Goal: Information Seeking & Learning: Learn about a topic

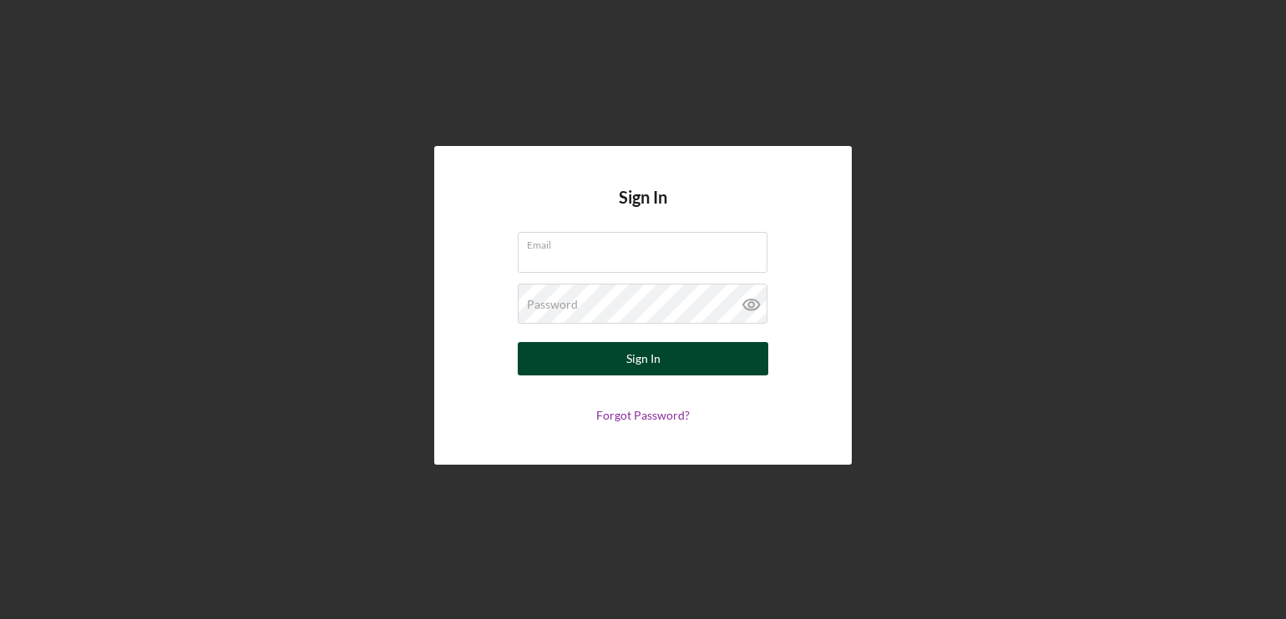
type input "[EMAIL_ADDRESS][PERSON_NAME][DOMAIN_NAME]"
click at [616, 369] on button "Sign In" at bounding box center [643, 358] width 250 height 33
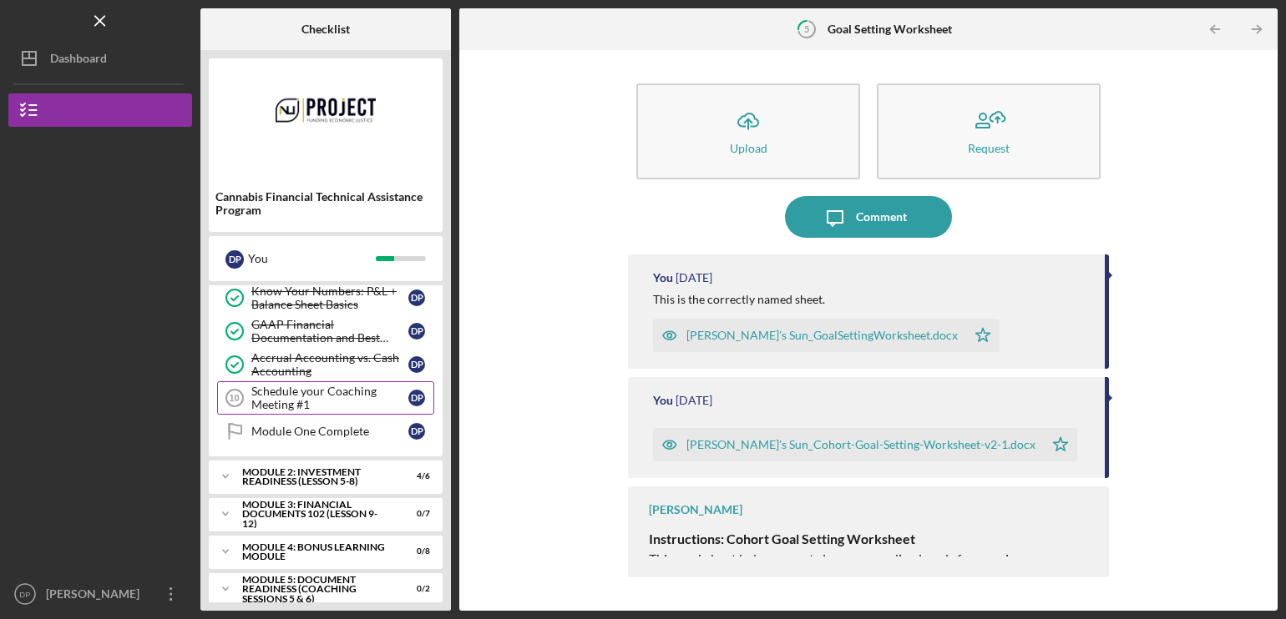
scroll to position [153, 0]
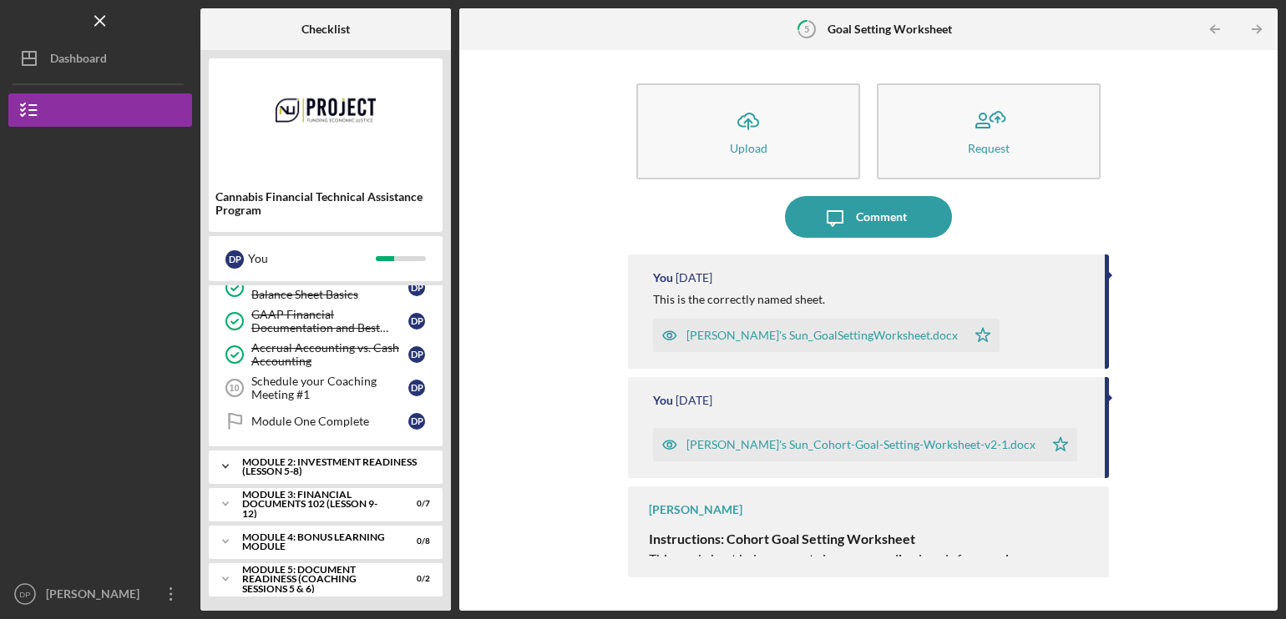
click at [305, 463] on div "Module 2: Investment Readiness (Lesson 5-8)" at bounding box center [331, 467] width 179 height 19
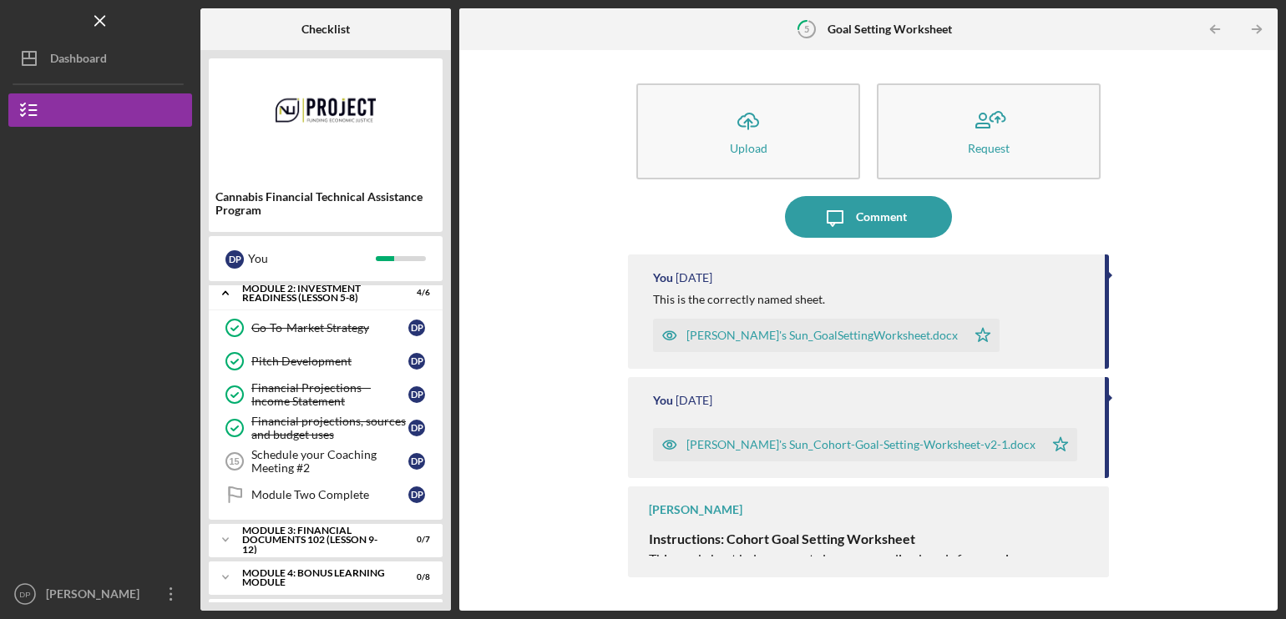
scroll to position [360, 0]
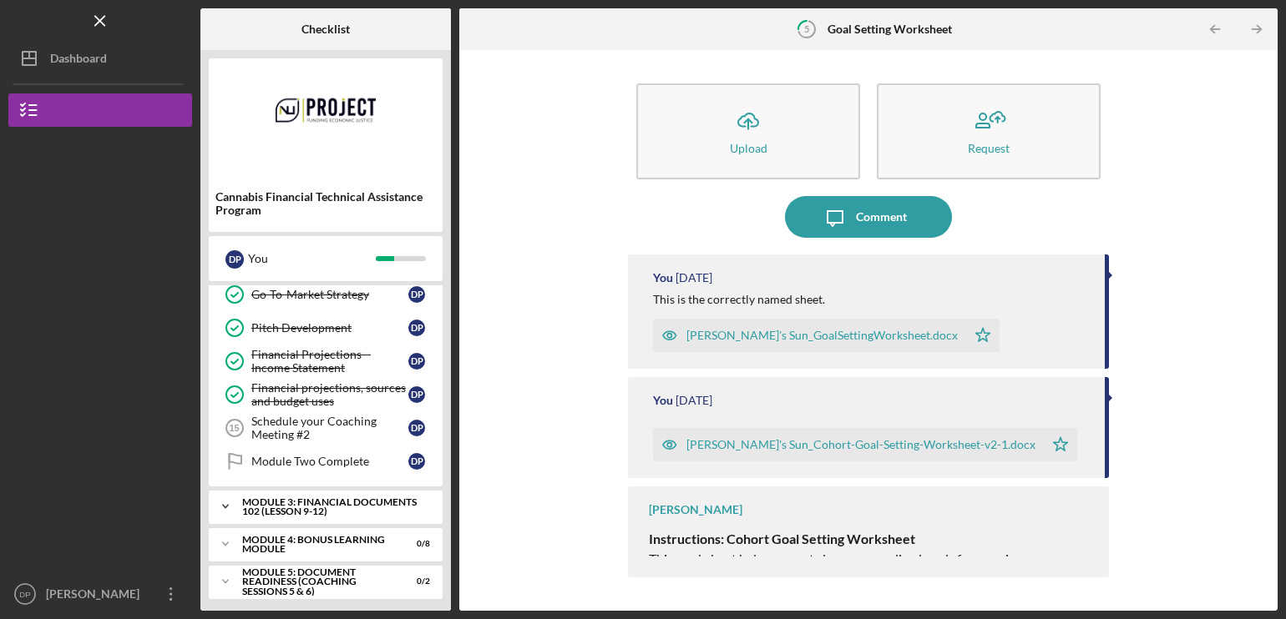
click at [316, 498] on div "Module 3: Financial Documents 102 (Lesson 9-12)" at bounding box center [331, 507] width 179 height 19
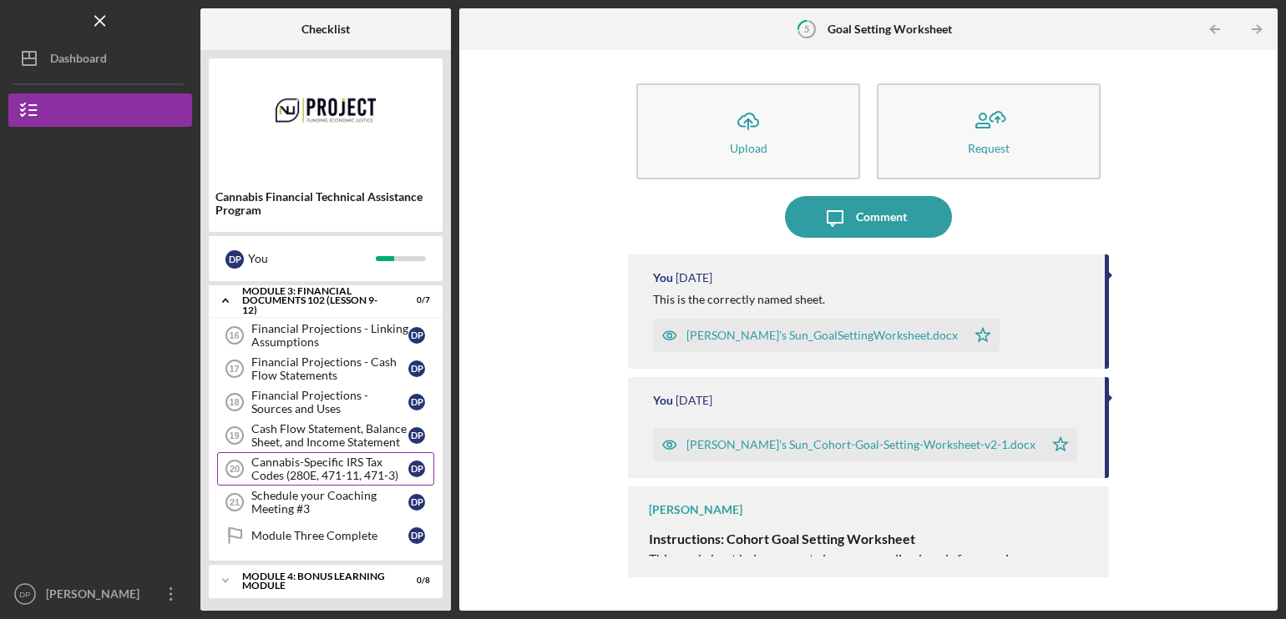
scroll to position [600, 0]
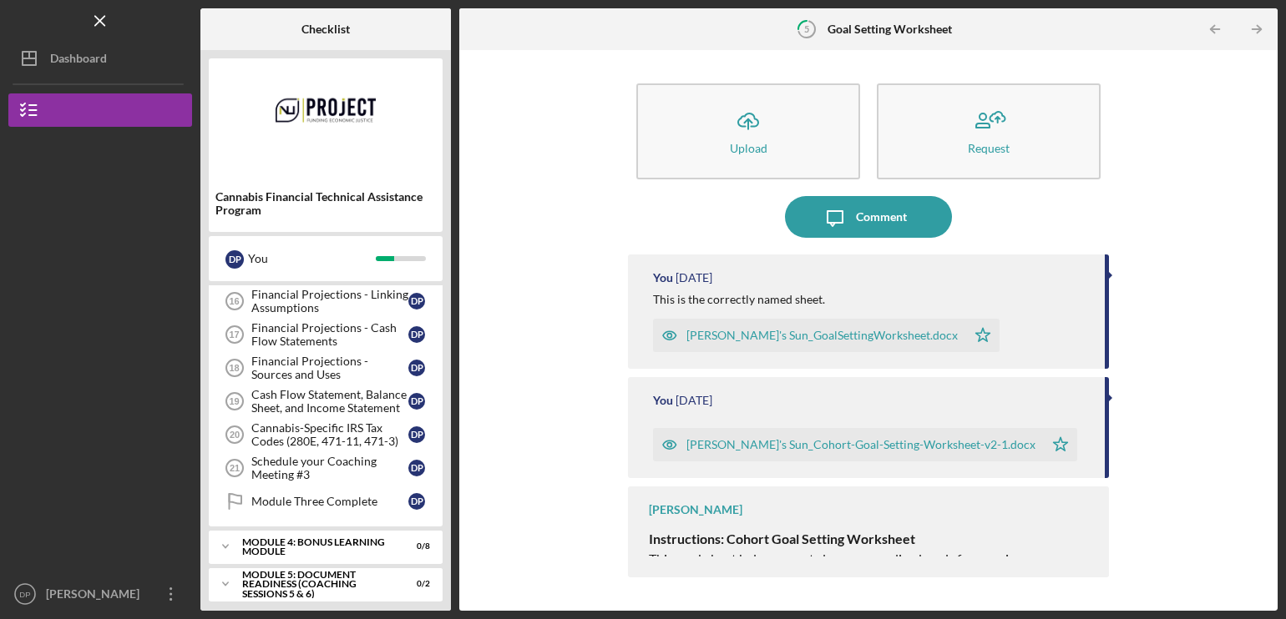
click at [309, 284] on div "Cannabis Financial Technical Assistance Program D P You Icon/Expander Onboardin…" at bounding box center [325, 330] width 250 height 561
click at [304, 298] on div "Financial Projections - Linking Assumptions" at bounding box center [329, 301] width 157 height 27
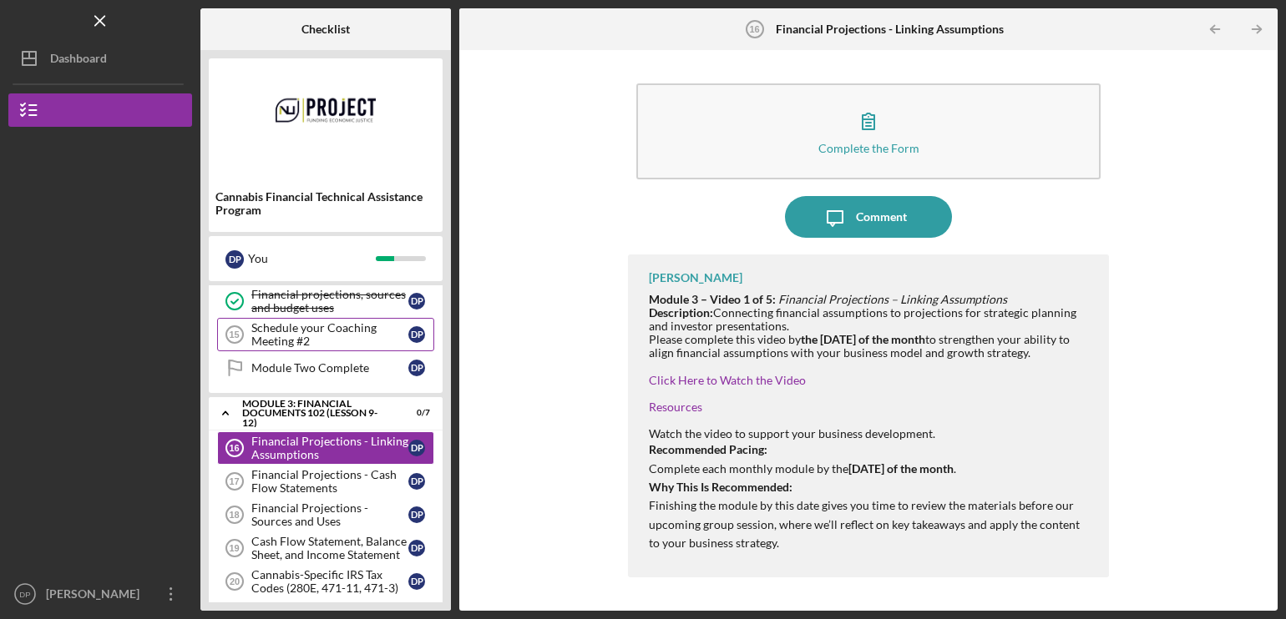
scroll to position [433, 0]
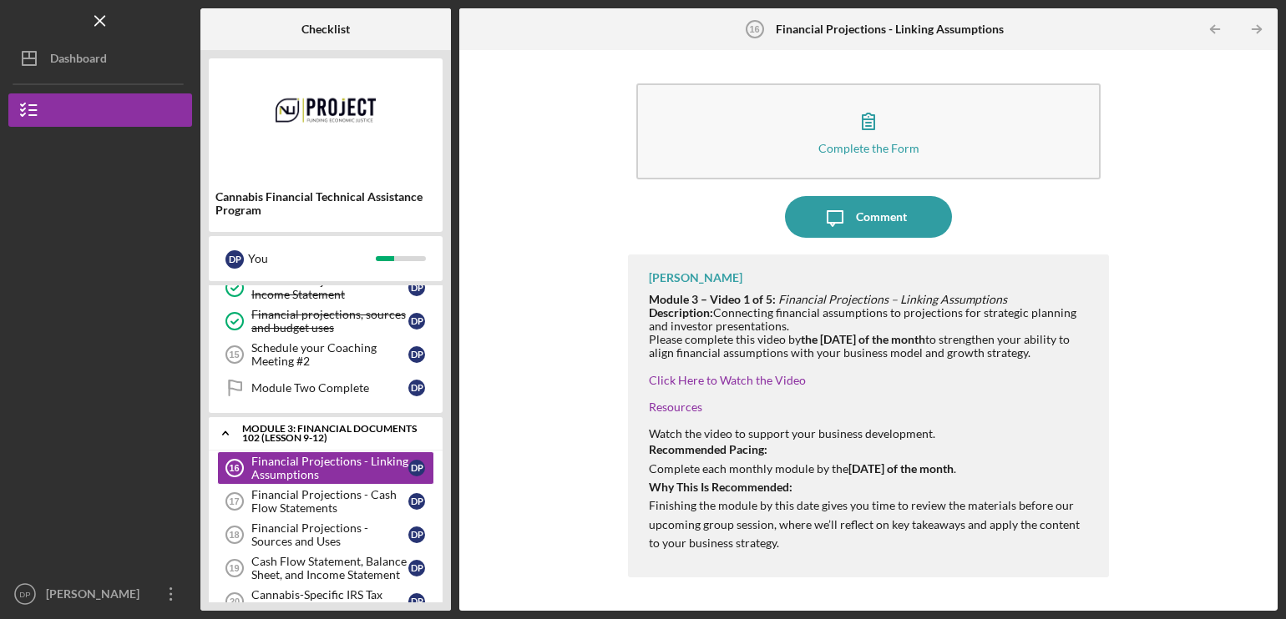
click at [217, 428] on icon "Icon/Expander" at bounding box center [225, 433] width 33 height 33
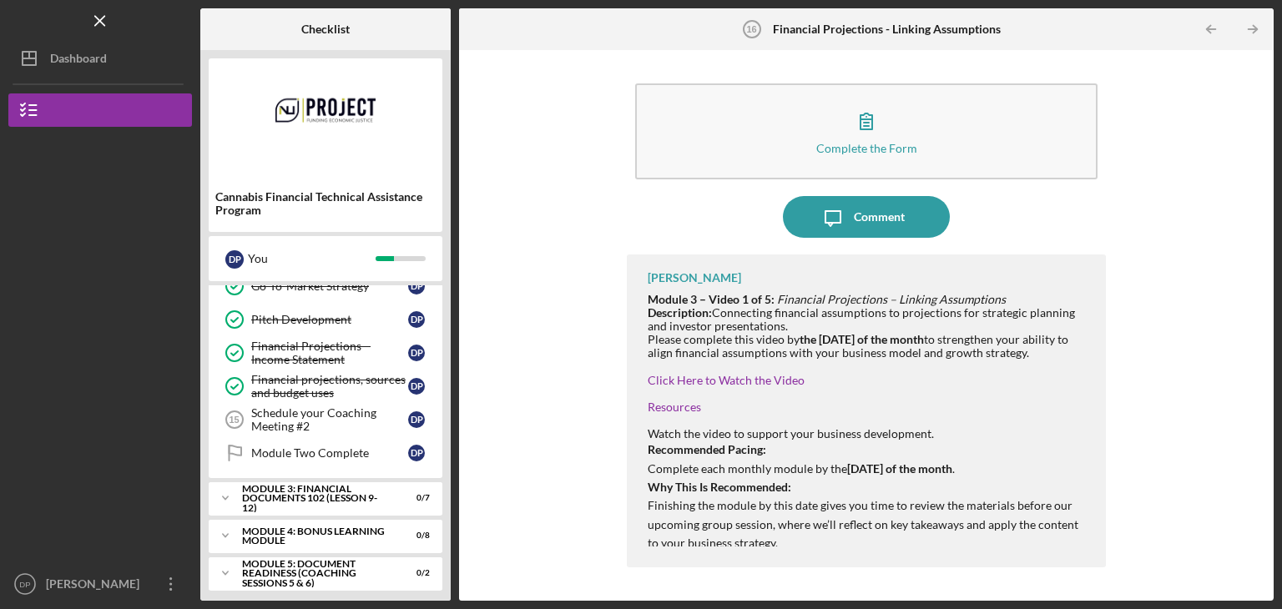
scroll to position [371, 0]
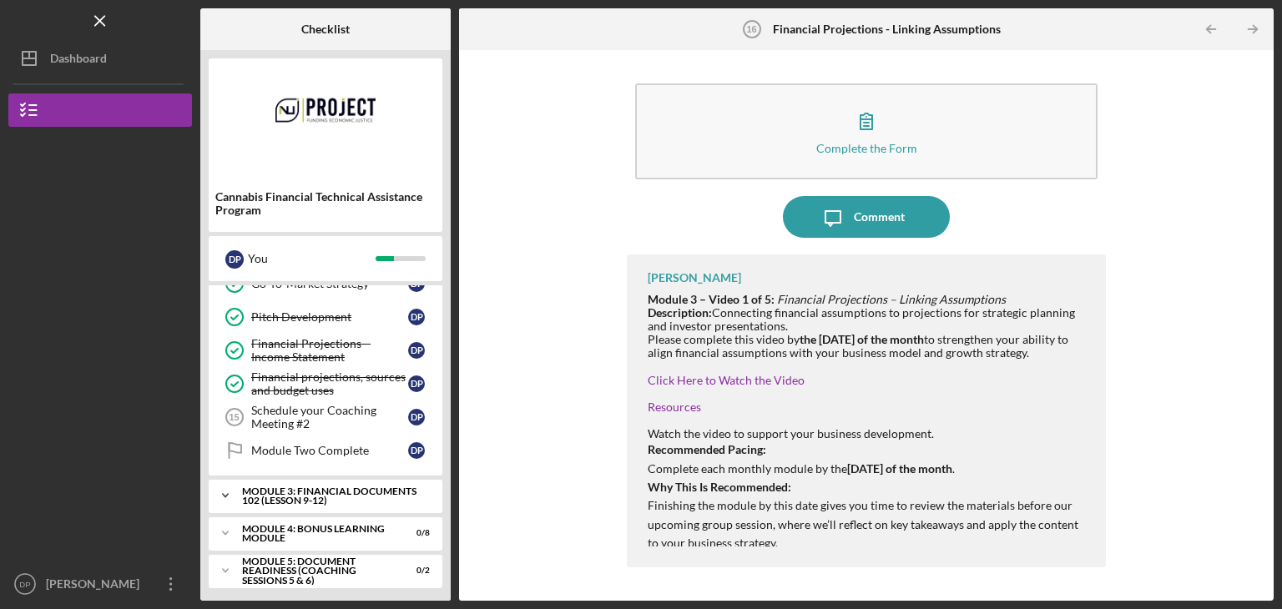
click at [336, 493] on div "Module 3: Financial Documents 102 (Lesson 9-12)" at bounding box center [331, 496] width 179 height 19
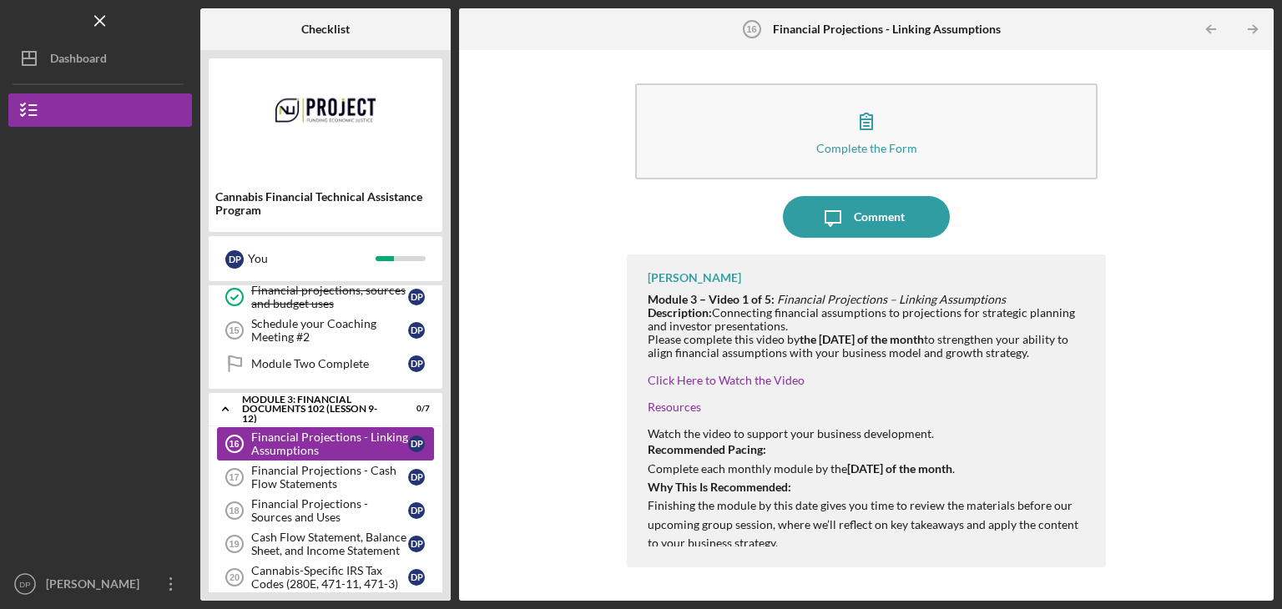
click at [312, 432] on div "Financial Projections - Linking Assumptions" at bounding box center [329, 444] width 157 height 27
click at [722, 378] on link "Click Here to Watch the Video" at bounding box center [726, 380] width 157 height 14
click at [755, 508] on p "Why This Is Recommended: Finishing the module by this date gives you time to re…" at bounding box center [869, 515] width 442 height 75
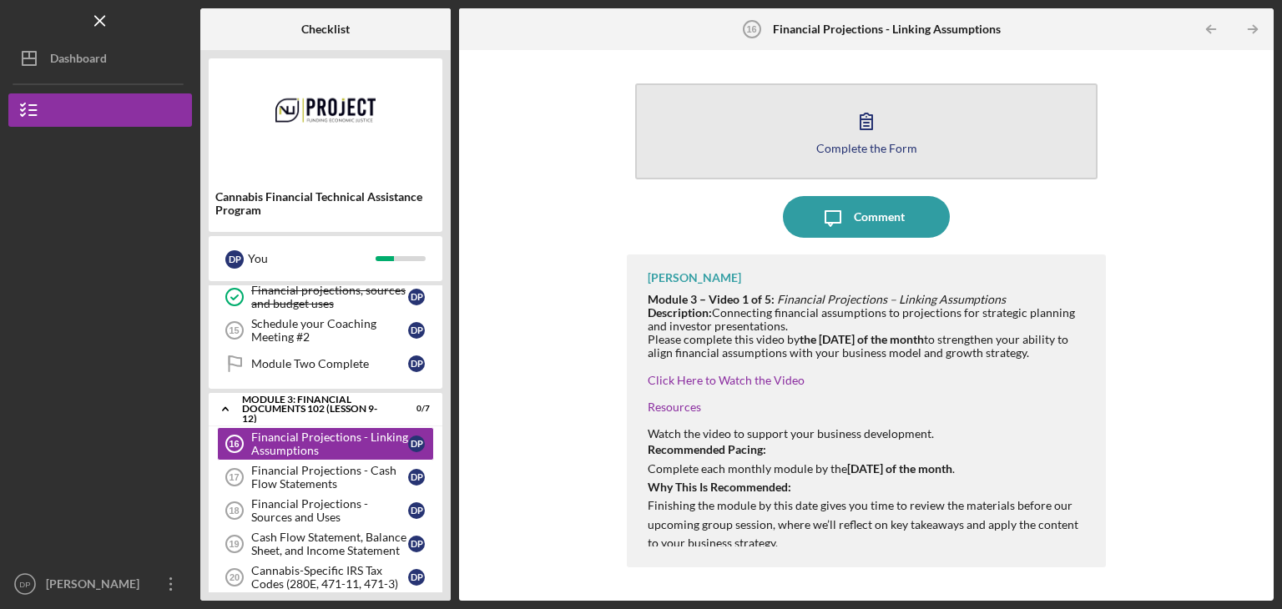
click at [801, 124] on button "Complete the Form Form" at bounding box center [866, 131] width 463 height 96
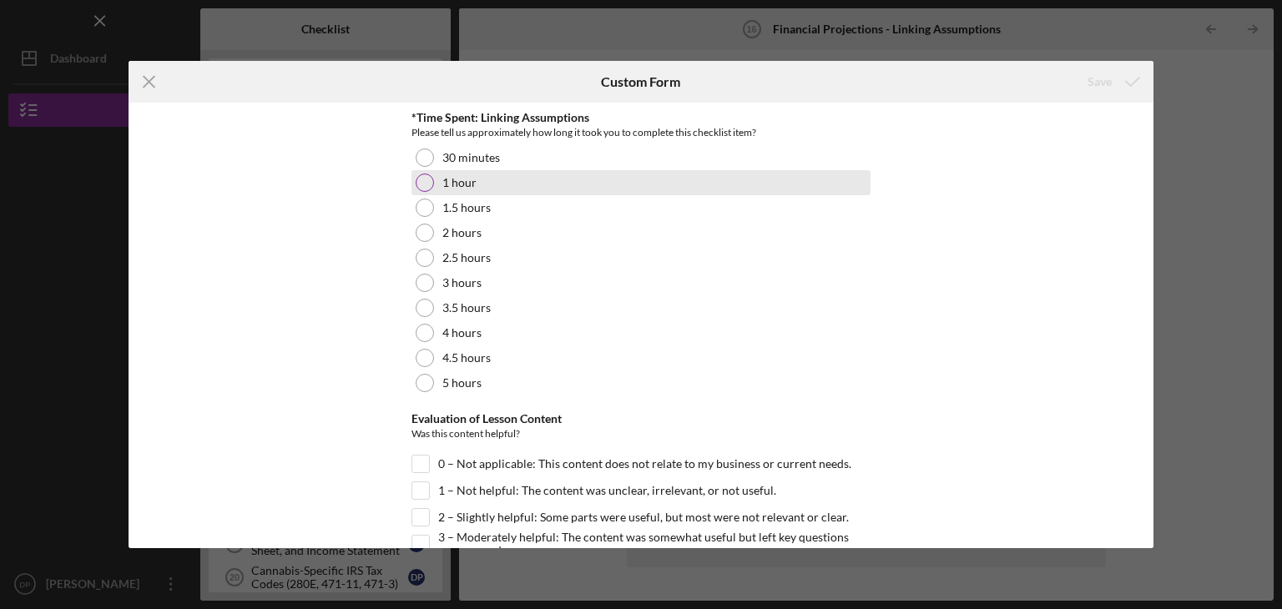
click at [424, 181] on div at bounding box center [425, 183] width 18 height 18
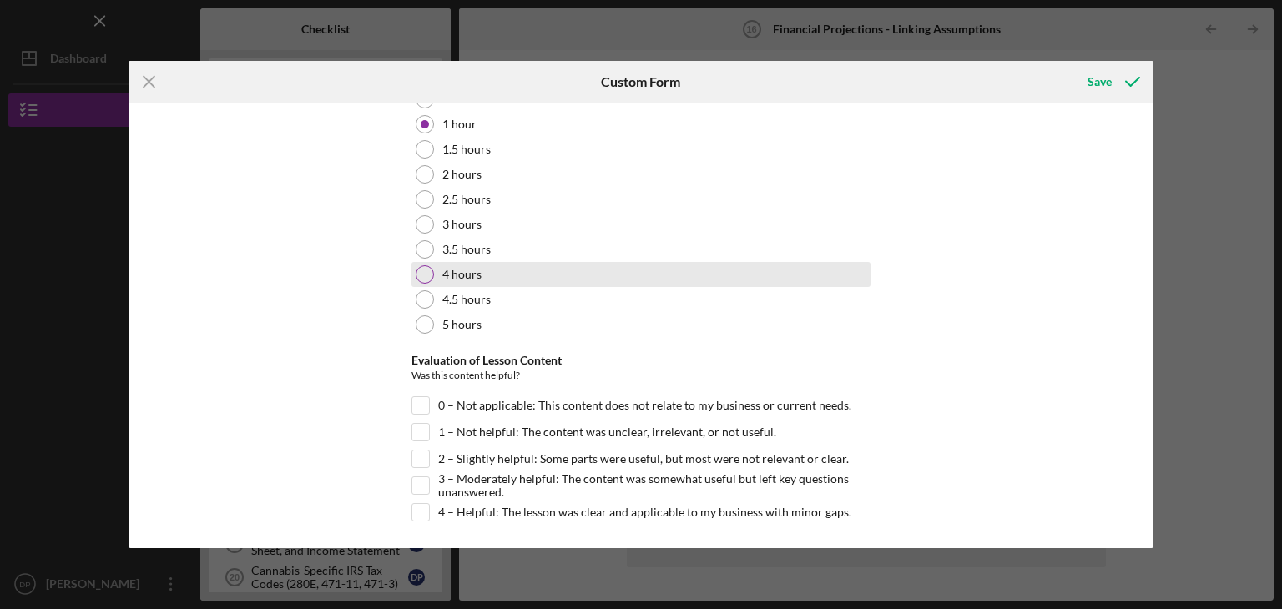
scroll to position [83, 0]
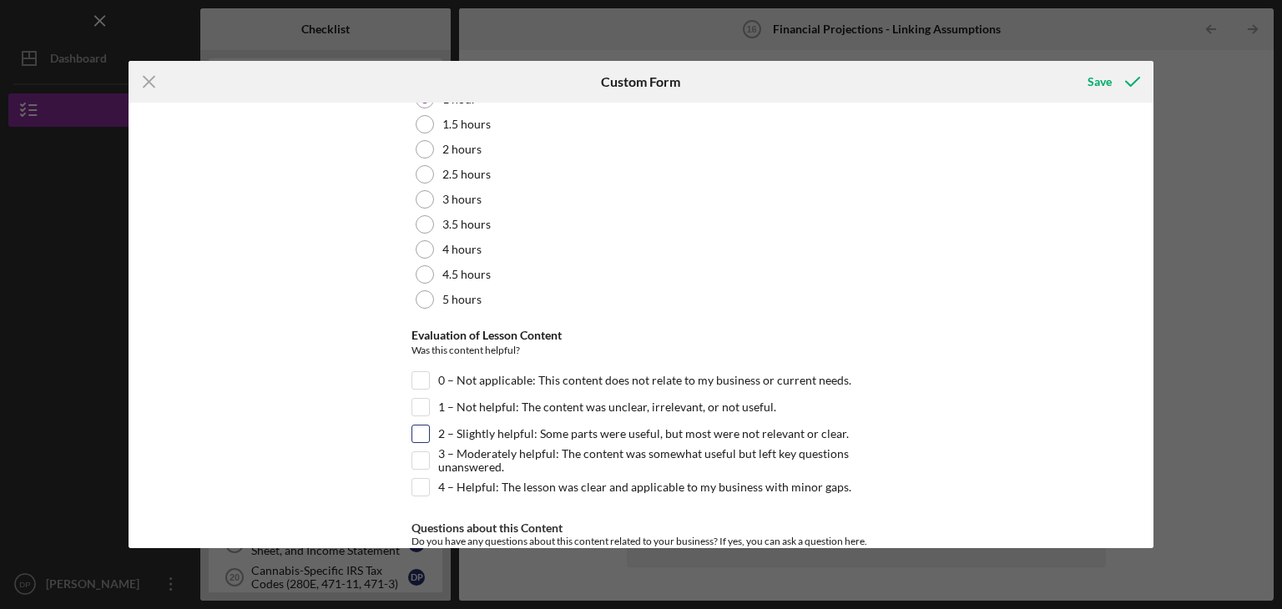
click at [412, 428] on input "2 – Slightly helpful: Some parts were useful, but most were not relevant or cle…" at bounding box center [420, 434] width 17 height 17
checkbox input "true"
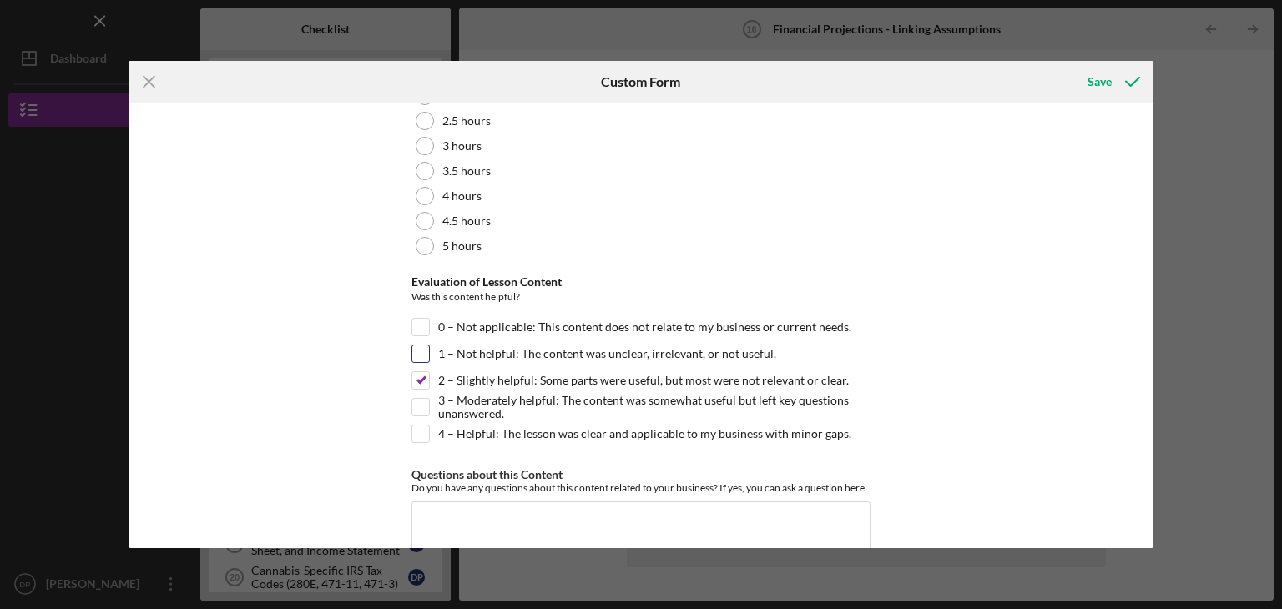
scroll to position [197, 0]
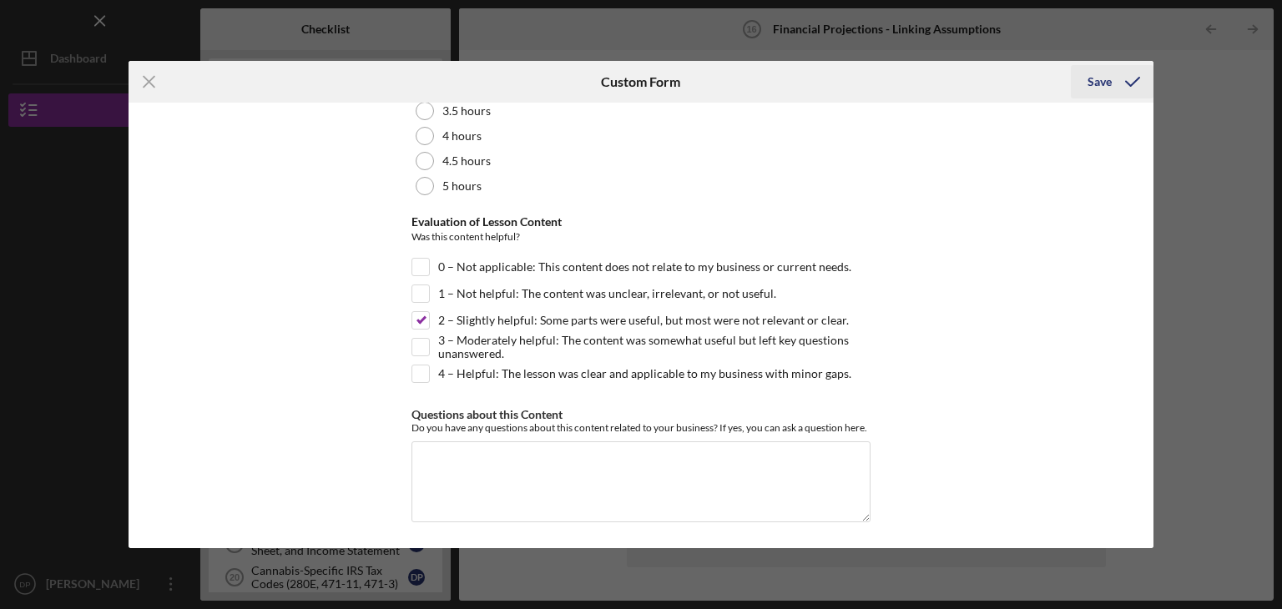
click at [1098, 81] on div "Save" at bounding box center [1100, 81] width 24 height 33
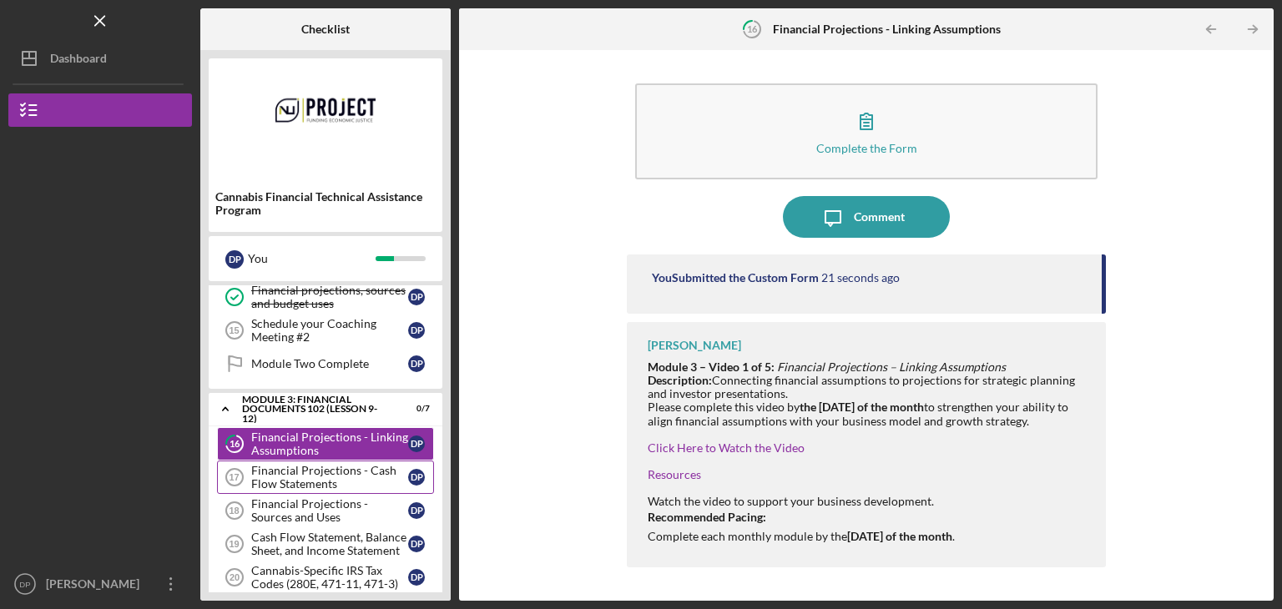
click at [313, 474] on div "Financial Projections - Cash Flow Statements" at bounding box center [329, 477] width 157 height 27
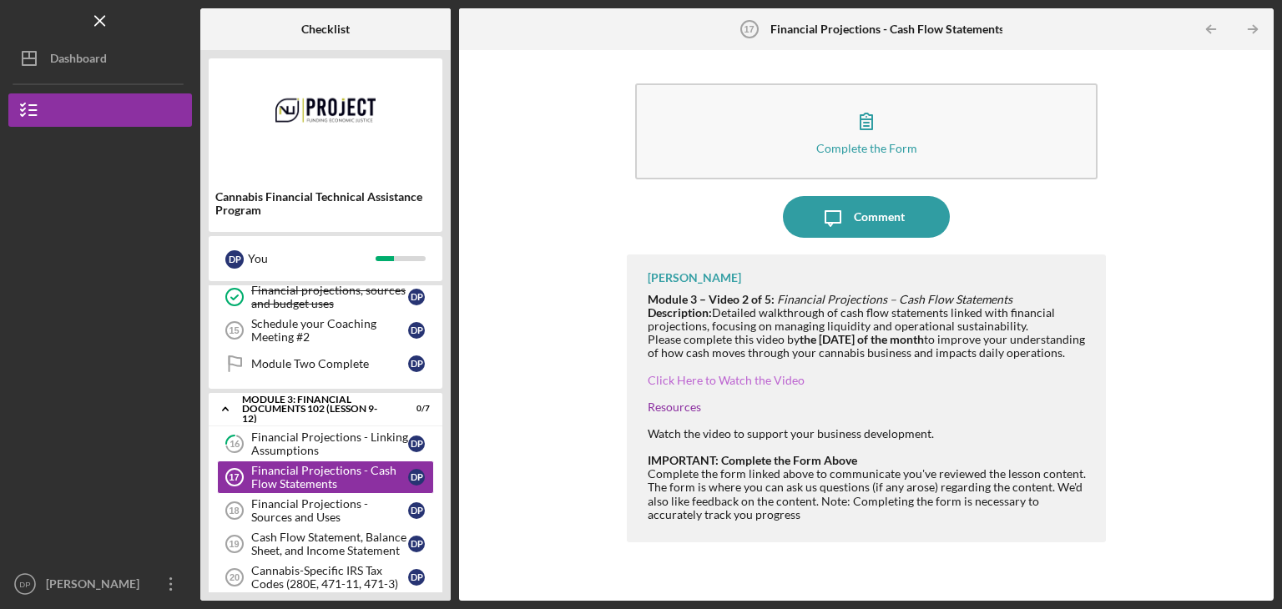
click at [759, 387] on link "Click Here to Watch the Video" at bounding box center [726, 380] width 157 height 14
click at [291, 502] on div "Financial Projections - Sources and Uses" at bounding box center [329, 511] width 157 height 27
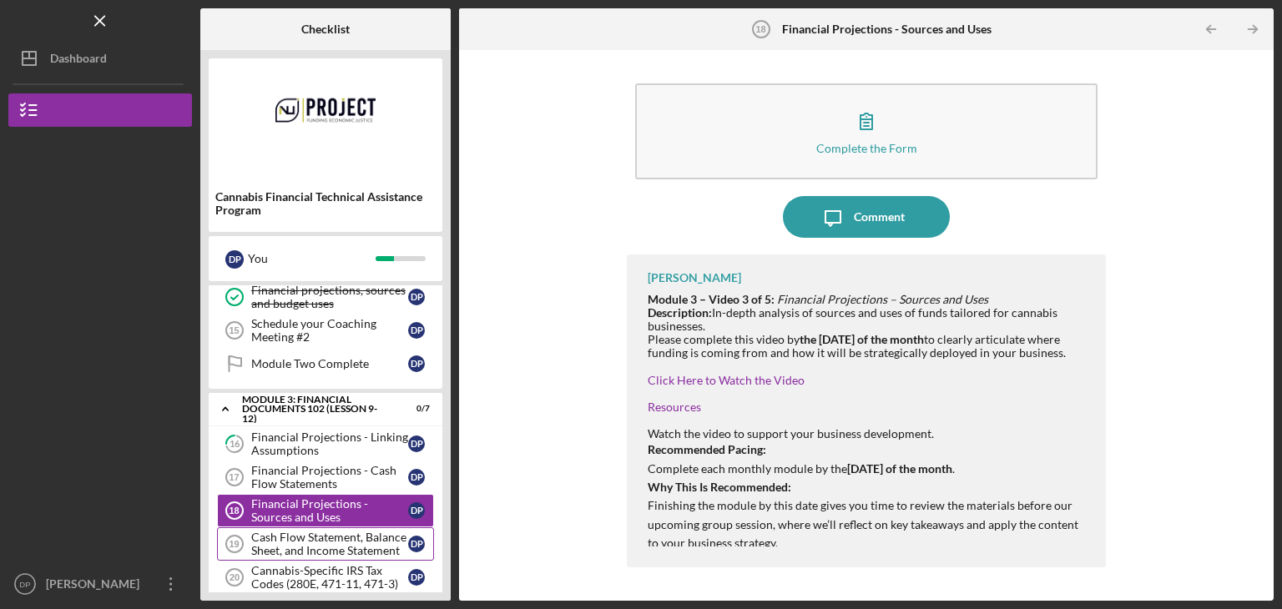
click at [302, 535] on div "Cash Flow Statement, Balance Sheet, and Income Statement" at bounding box center [329, 544] width 157 height 27
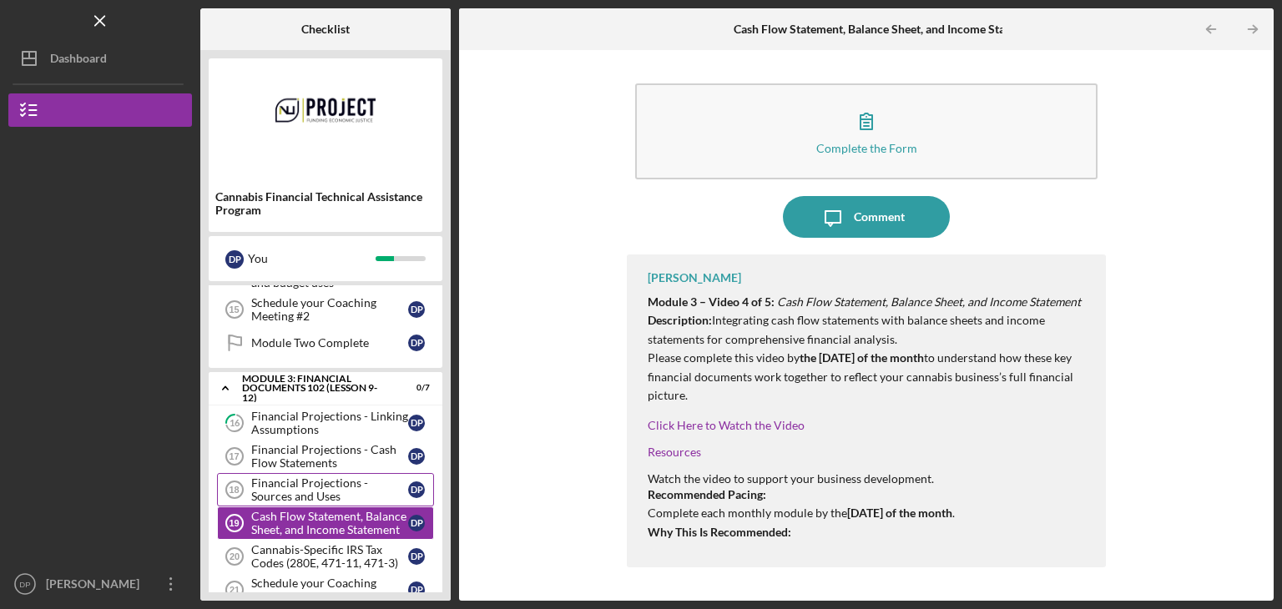
scroll to position [541, 0]
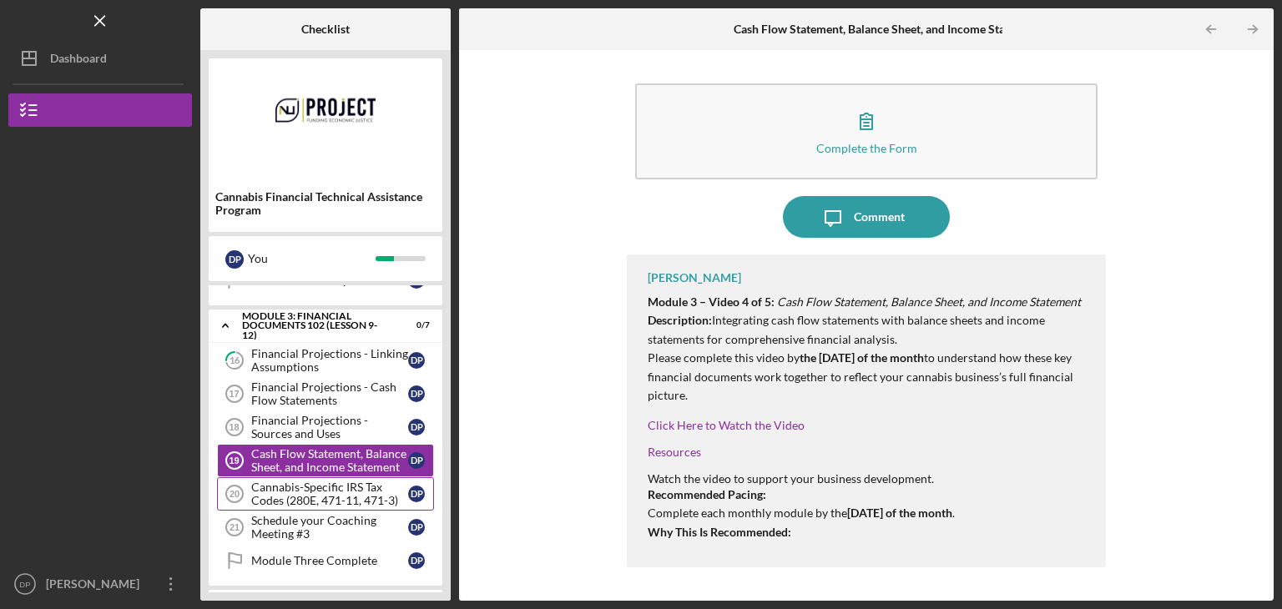
click at [331, 491] on div "Cannabis-Specific IRS Tax Codes (280E, 471-11, 471-3)" at bounding box center [329, 494] width 157 height 27
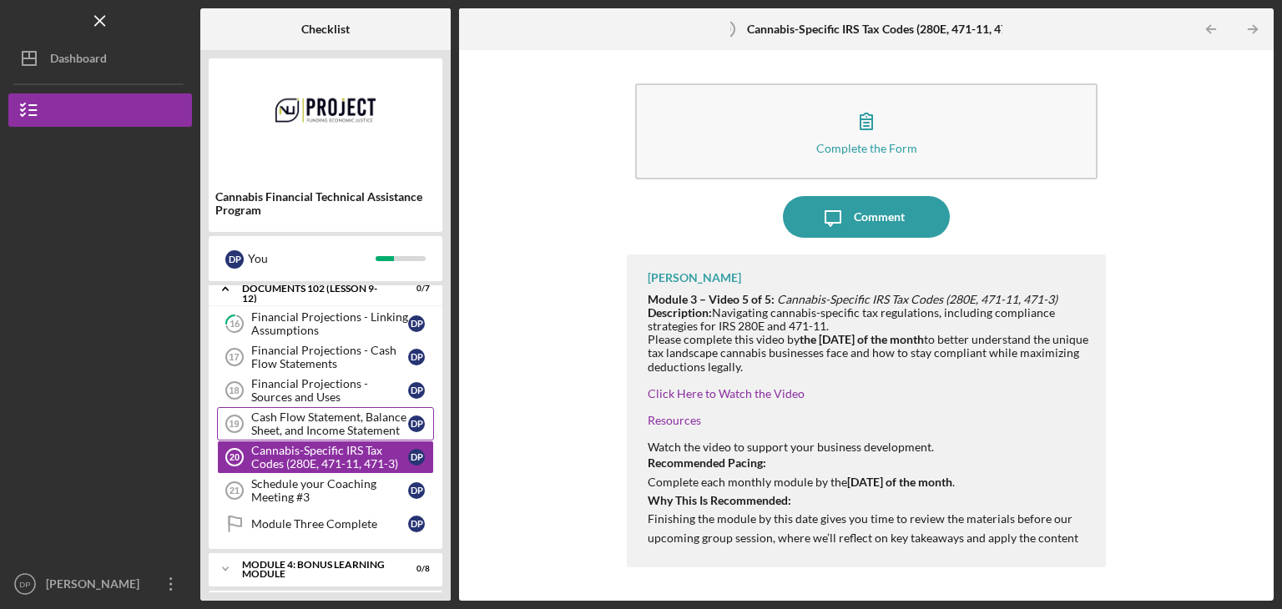
scroll to position [611, 0]
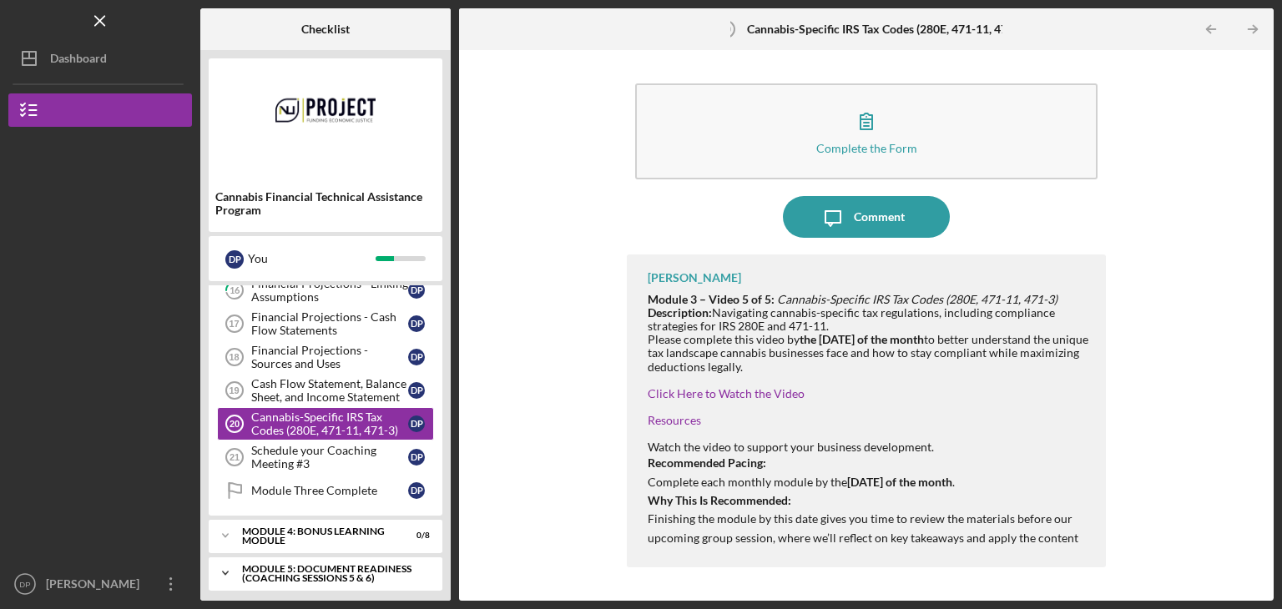
click at [291, 557] on div "Icon/Expander Module 5: Document Readiness (Coaching Sessions 5 & 6) 0 / 2" at bounding box center [326, 573] width 234 height 33
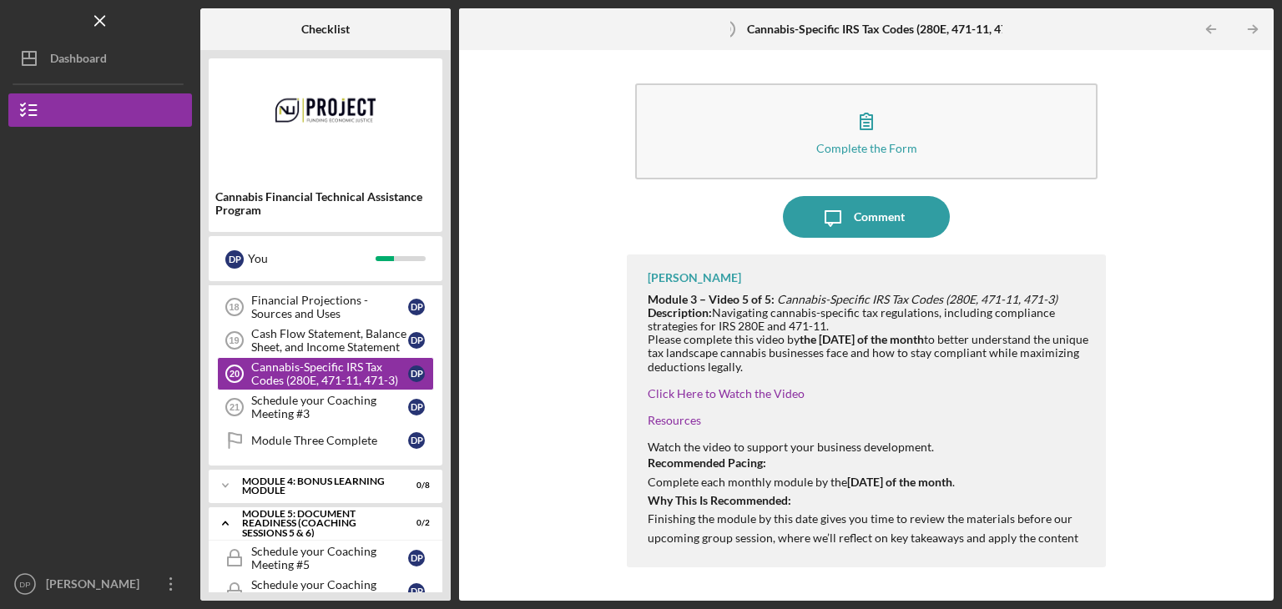
scroll to position [686, 0]
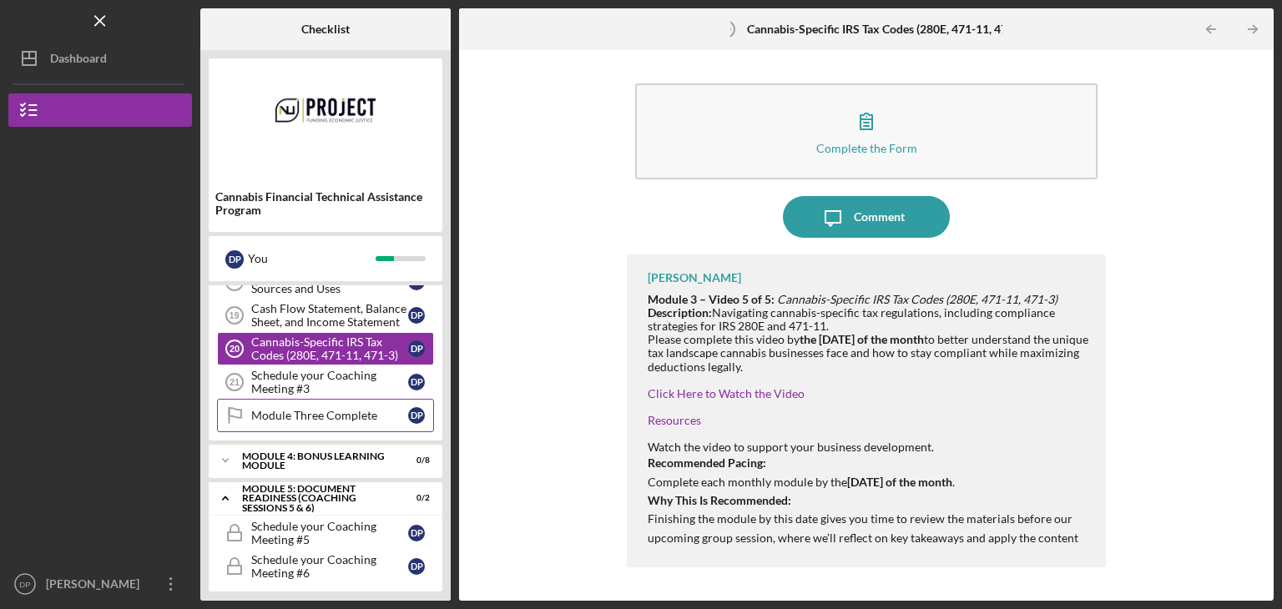
click at [230, 490] on icon "Icon/Expander" at bounding box center [225, 498] width 33 height 33
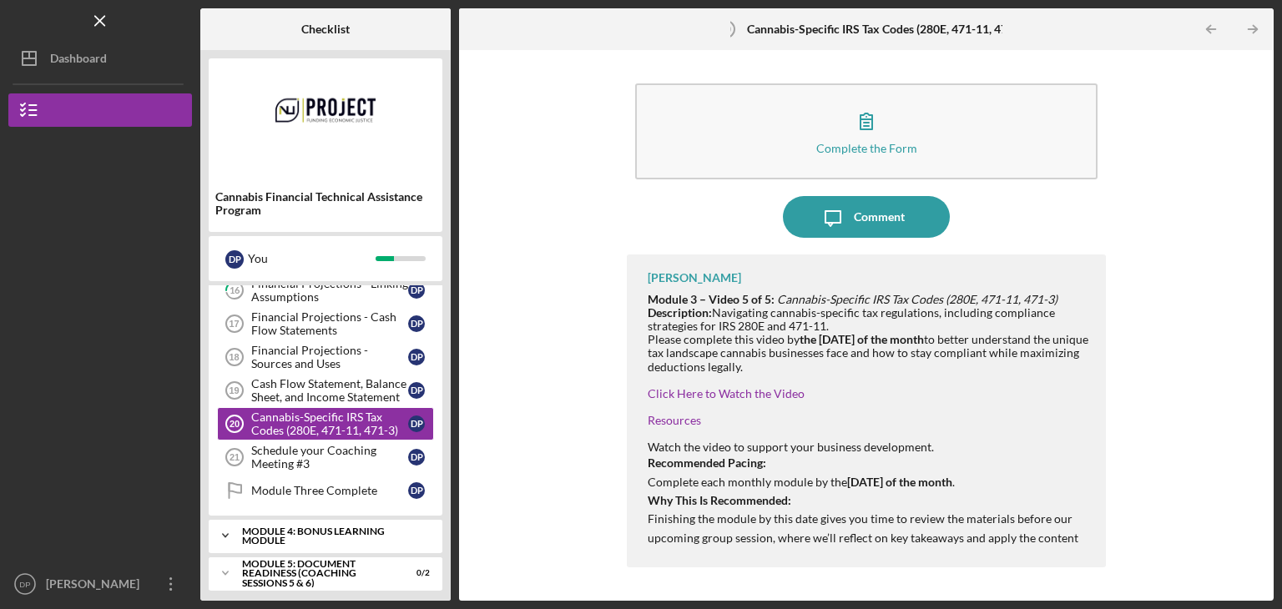
click at [225, 527] on icon "Icon/Expander" at bounding box center [225, 535] width 33 height 33
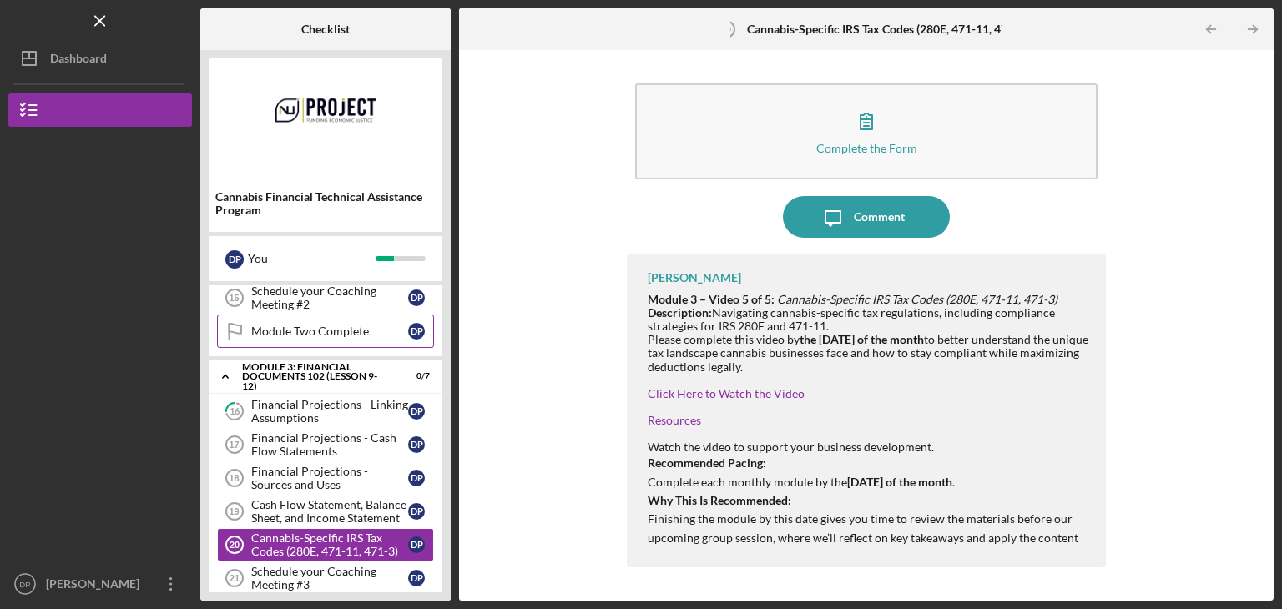
scroll to position [519, 0]
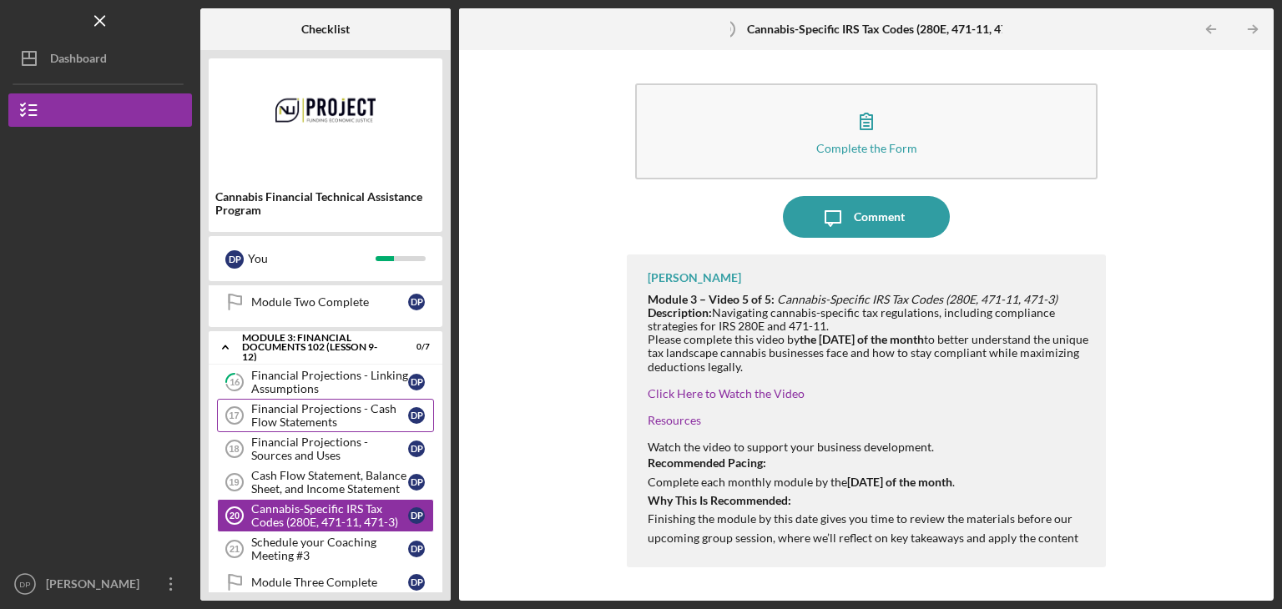
click at [302, 411] on div "Financial Projections - Cash Flow Statements" at bounding box center [329, 415] width 157 height 27
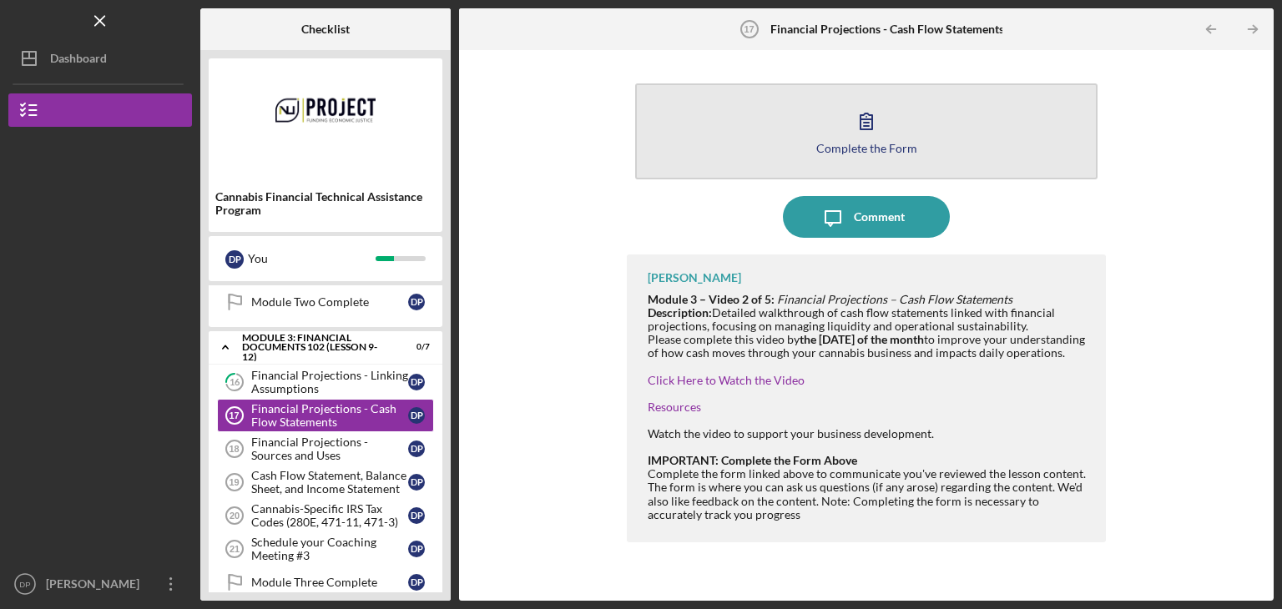
click at [867, 139] on icon "button" at bounding box center [867, 121] width 42 height 42
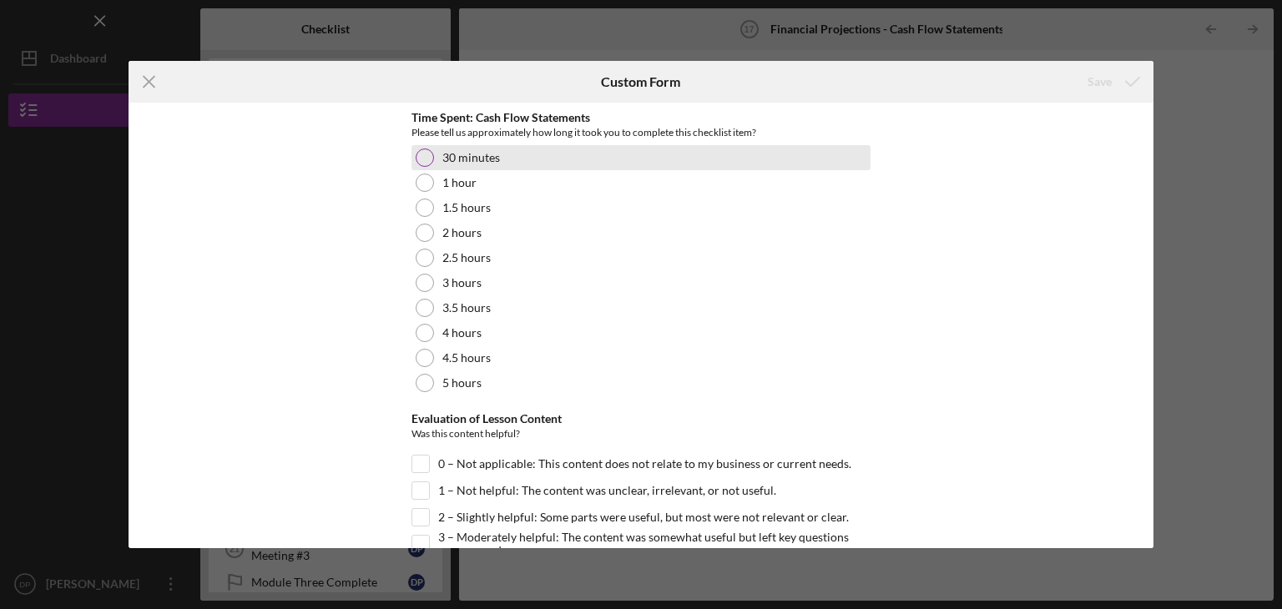
click at [423, 157] on div at bounding box center [425, 158] width 18 height 18
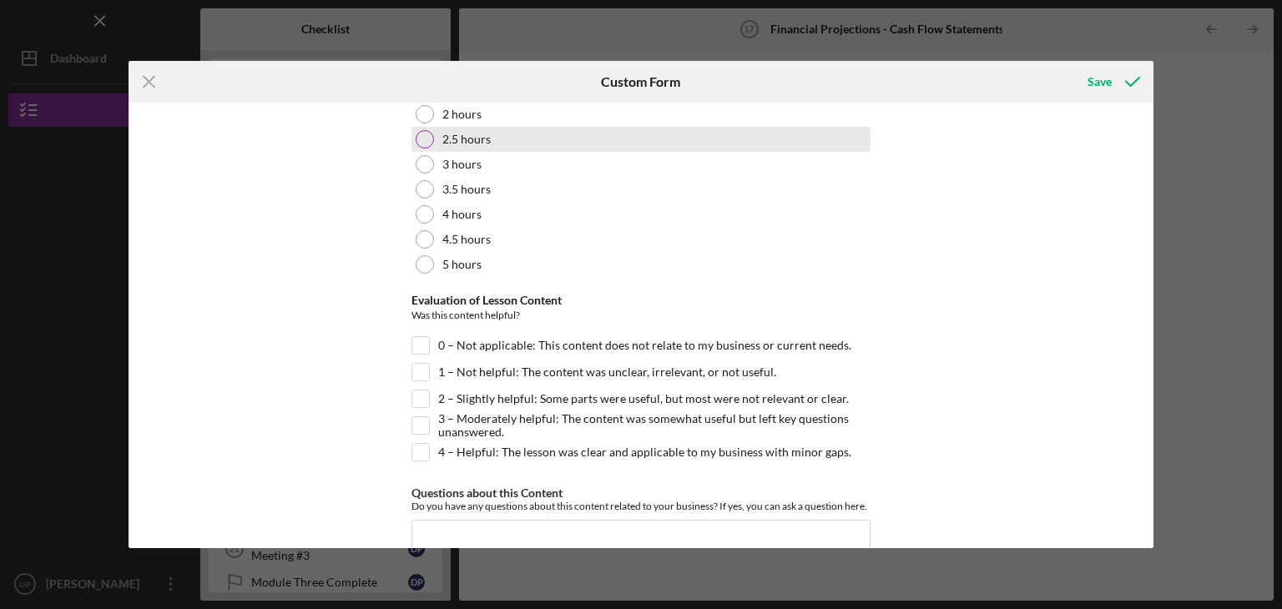
scroll to position [167, 0]
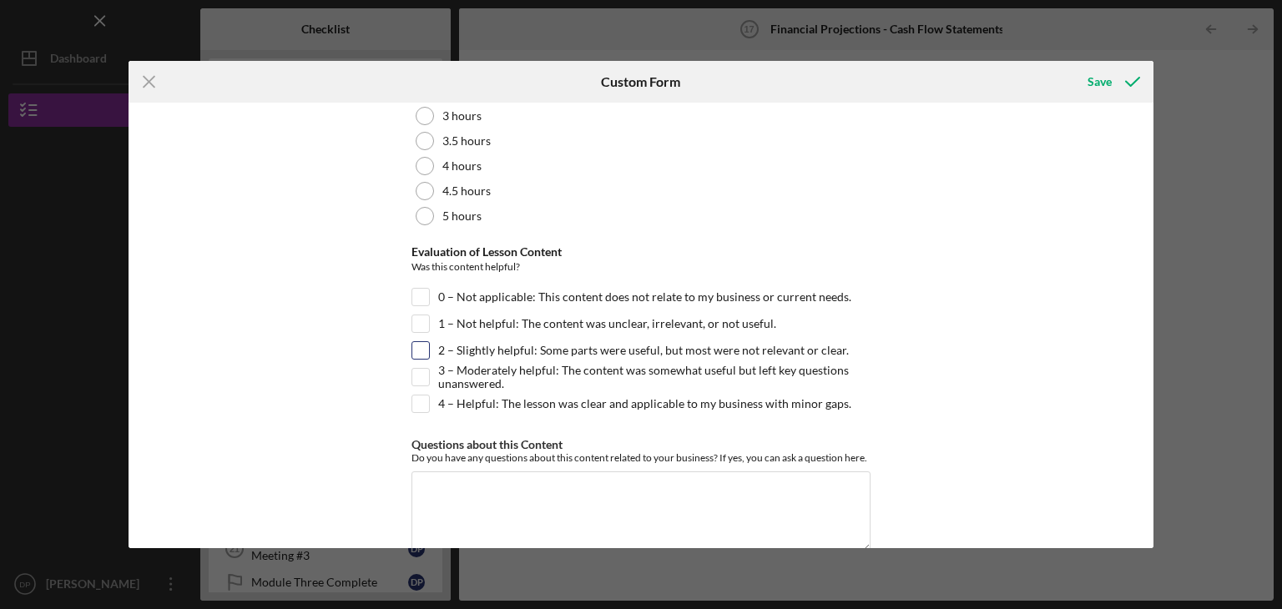
click at [420, 348] on input "2 – Slightly helpful: Some parts were useful, but most were not relevant or cle…" at bounding box center [420, 350] width 17 height 17
checkbox input "true"
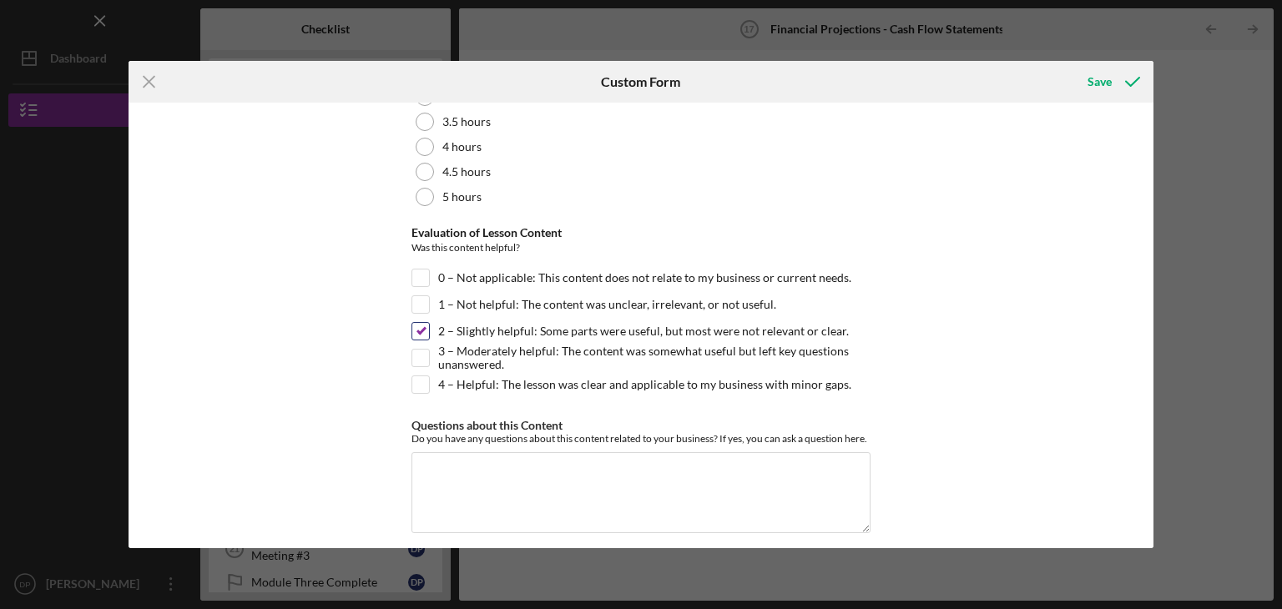
scroll to position [197, 0]
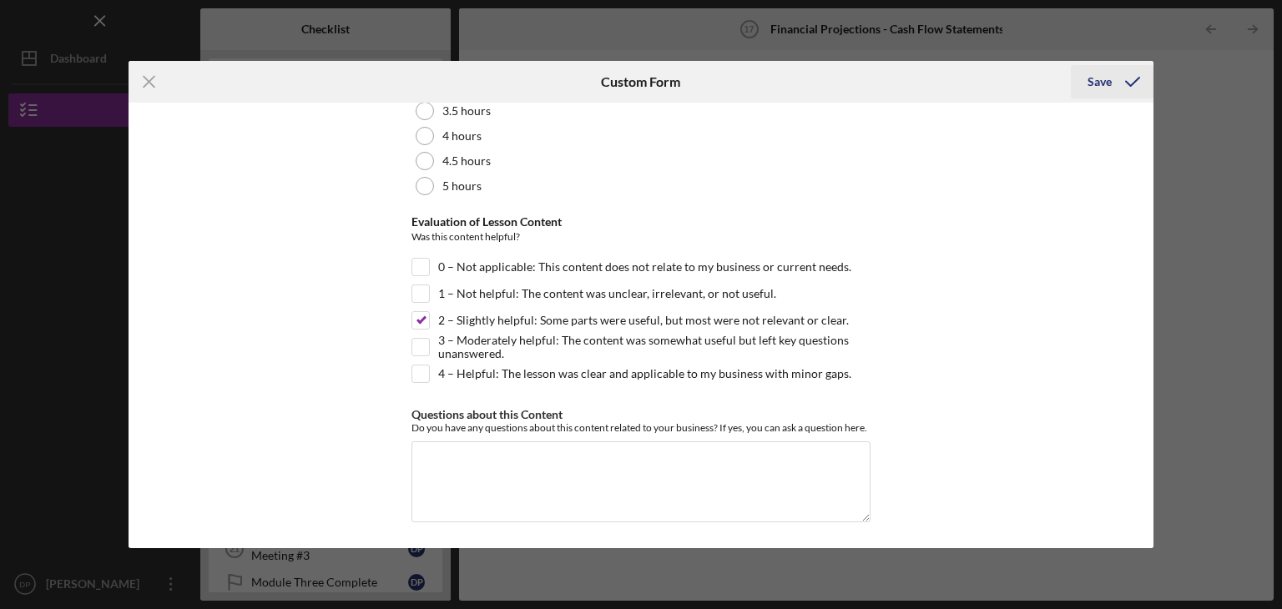
click at [1106, 78] on div "Save" at bounding box center [1100, 81] width 24 height 33
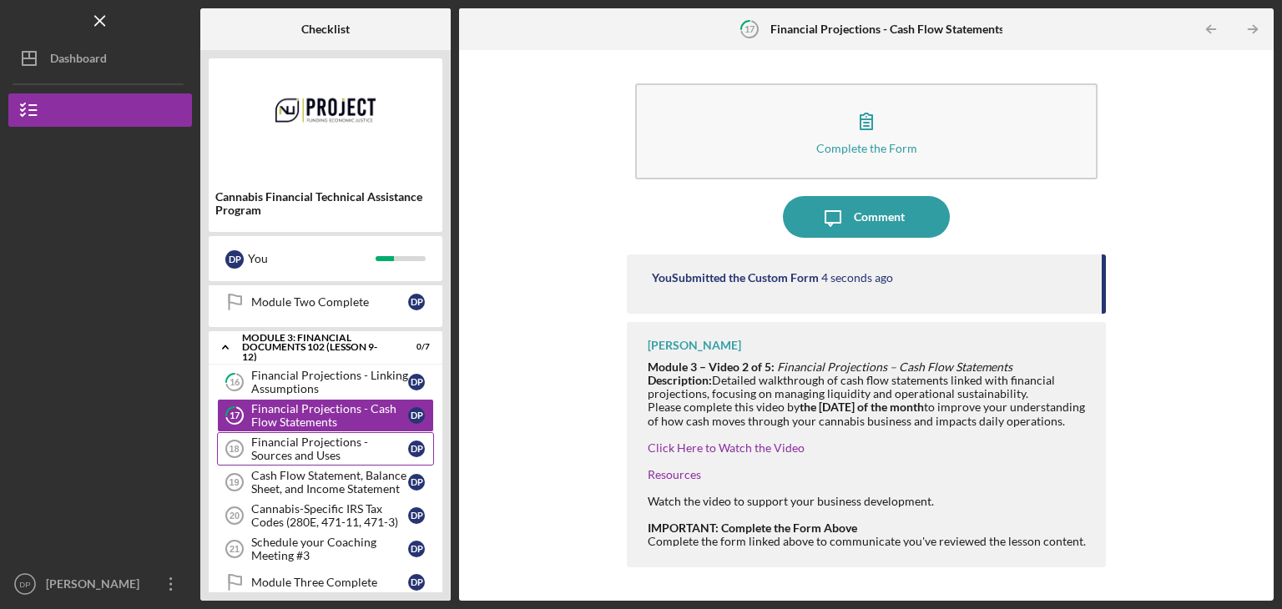
click at [298, 441] on div "Financial Projections - Sources and Uses" at bounding box center [329, 449] width 157 height 27
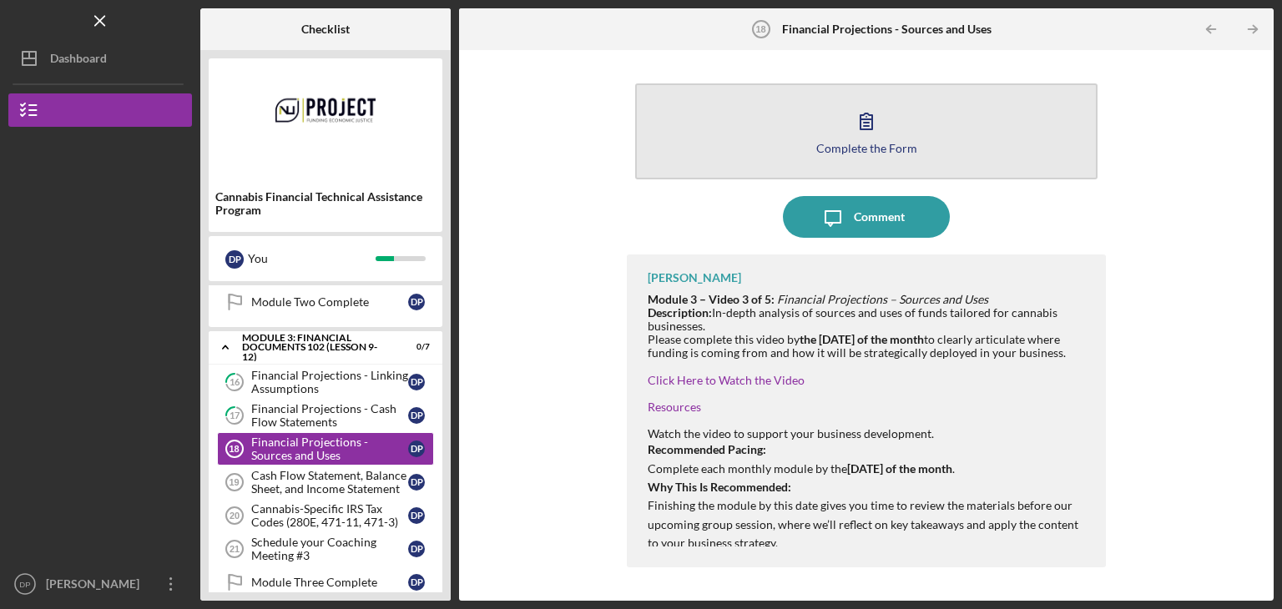
click at [872, 126] on icon "button" at bounding box center [867, 122] width 12 height 16
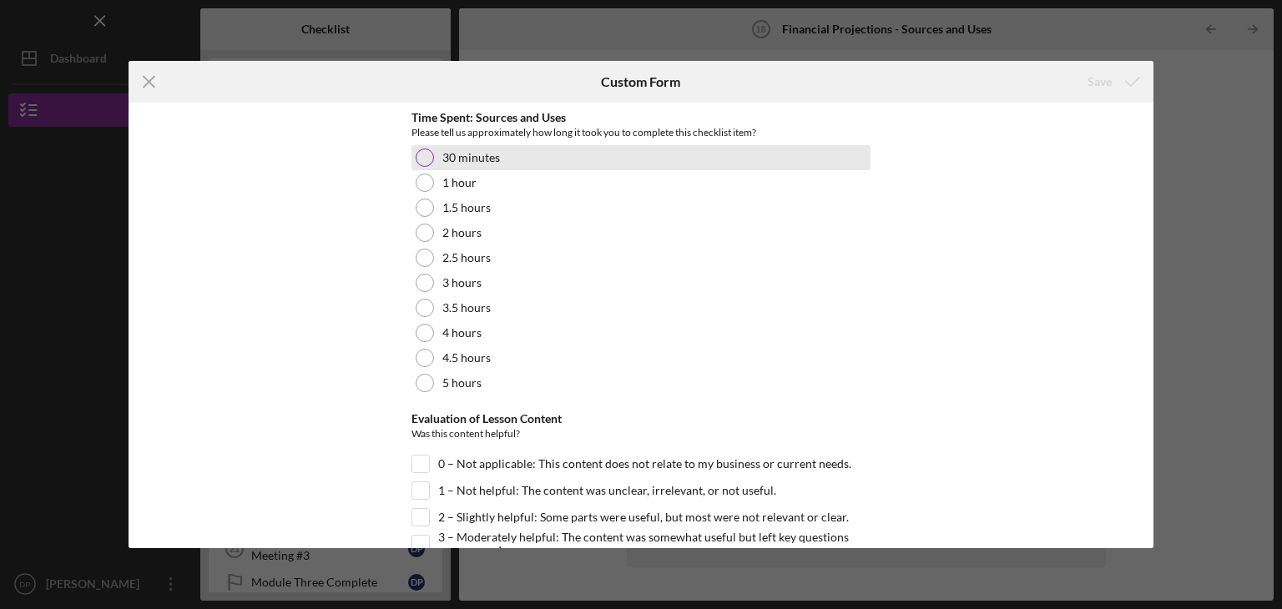
click at [418, 158] on div at bounding box center [425, 158] width 18 height 18
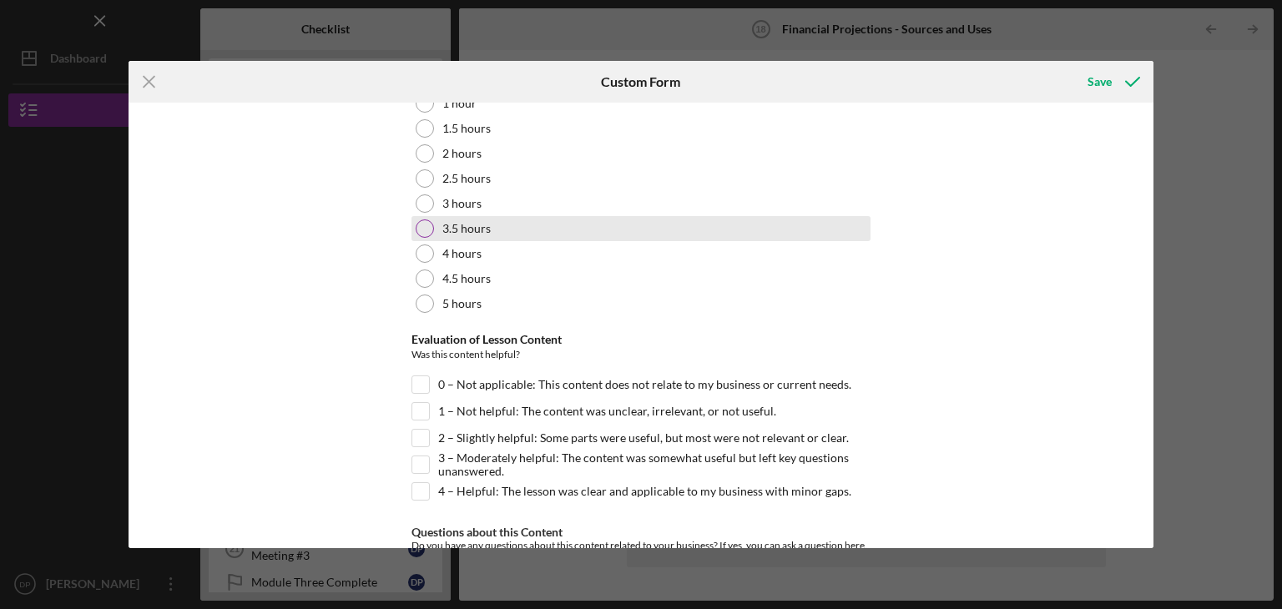
scroll to position [167, 0]
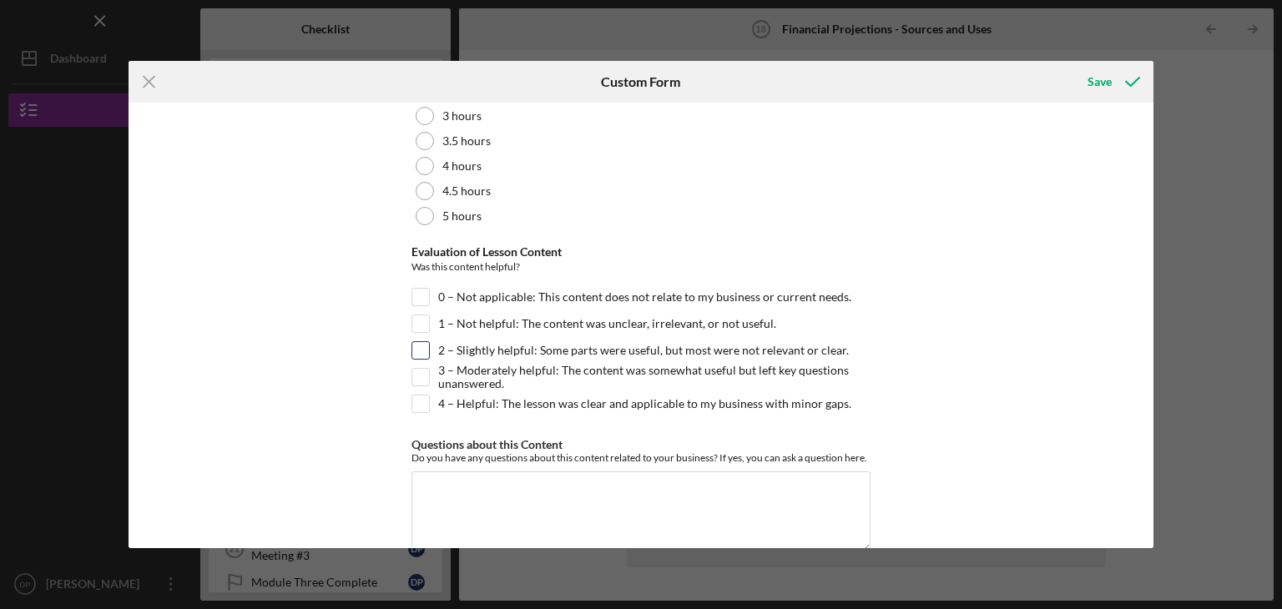
click at [414, 351] on input "2 – Slightly helpful: Some parts were useful, but most were not relevant or cle…" at bounding box center [420, 350] width 17 height 17
checkbox input "true"
click at [1099, 81] on div "Save" at bounding box center [1100, 81] width 24 height 33
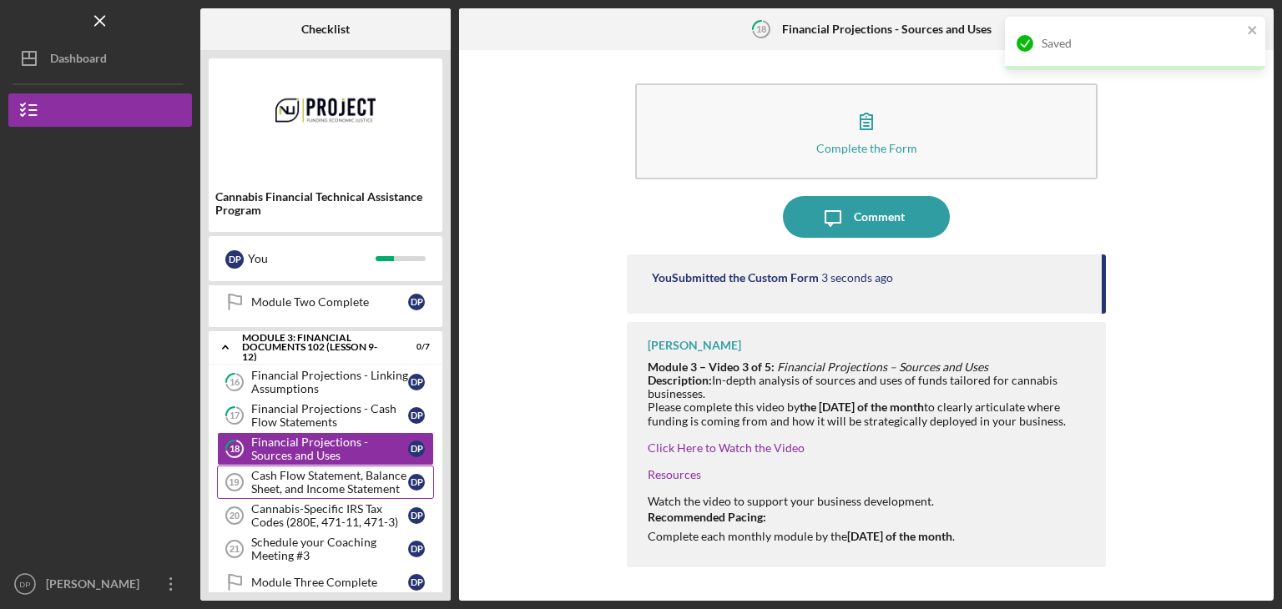
click at [334, 484] on div "Cash Flow Statement, Balance Sheet, and Income Statement" at bounding box center [329, 482] width 157 height 27
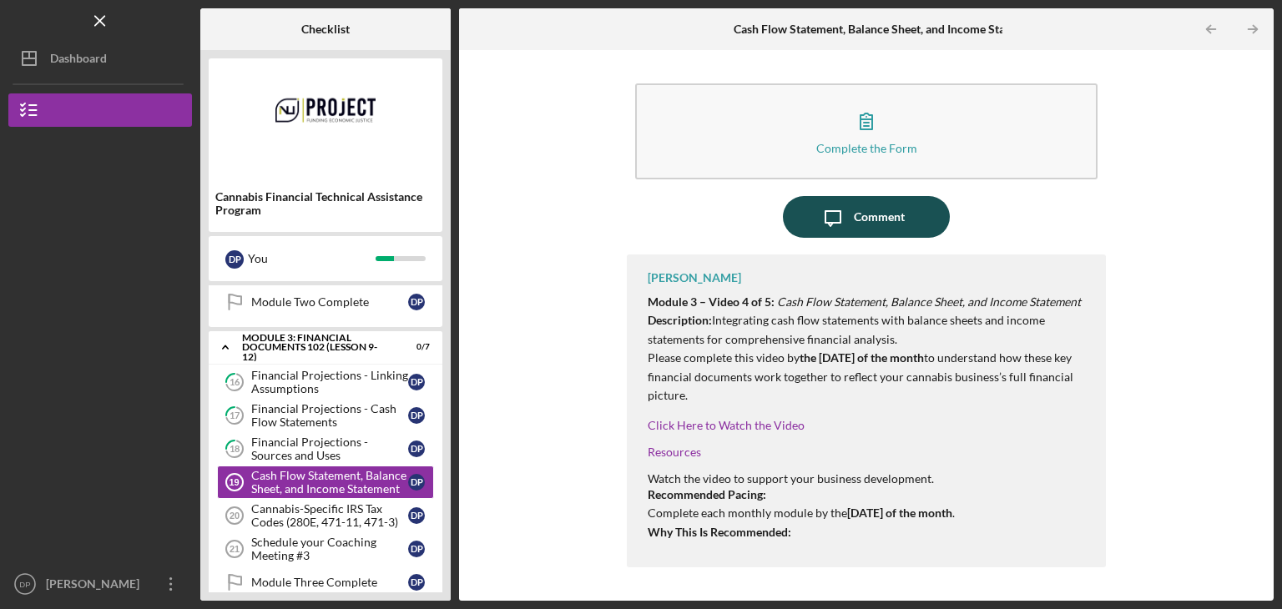
click at [845, 208] on icon "Icon/Message" at bounding box center [833, 217] width 42 height 42
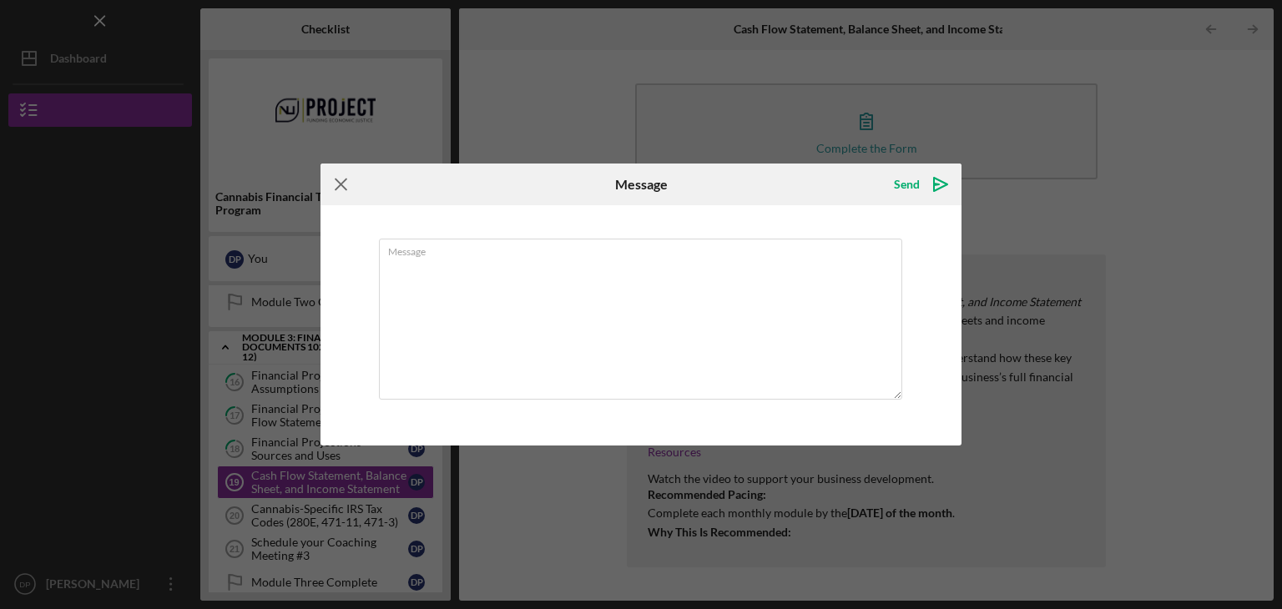
drag, startPoint x: 331, startPoint y: 185, endPoint x: 611, endPoint y: 160, distance: 281.6
click at [334, 185] on icon "Icon/Menu Close" at bounding box center [342, 185] width 42 height 42
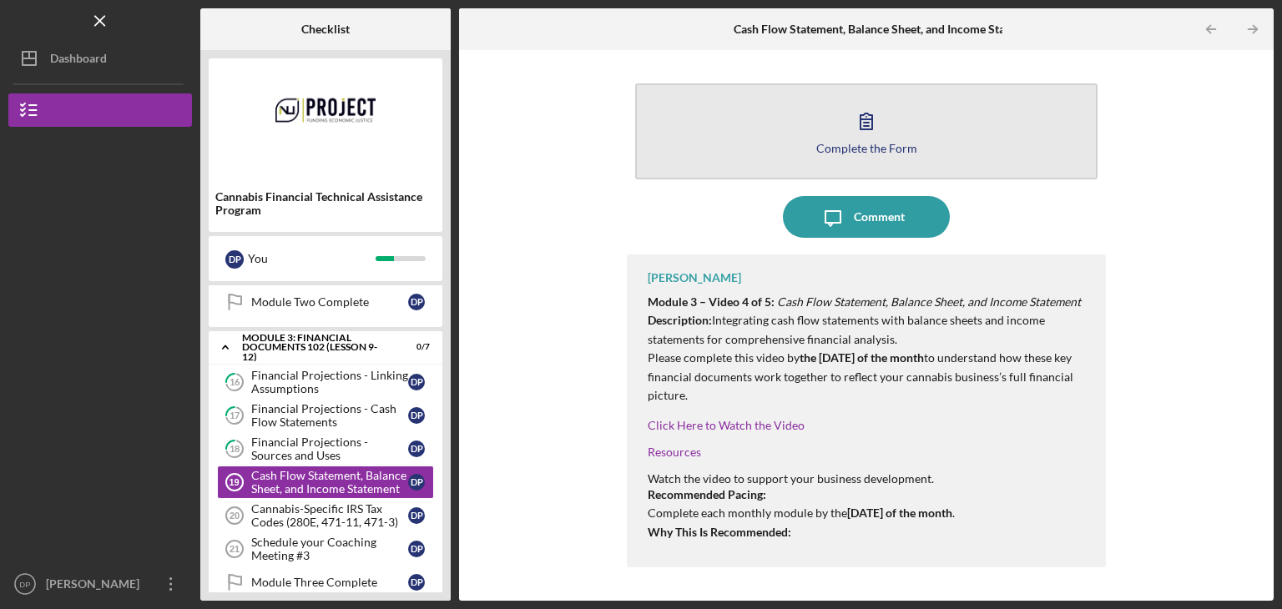
click at [846, 134] on icon "button" at bounding box center [867, 121] width 42 height 42
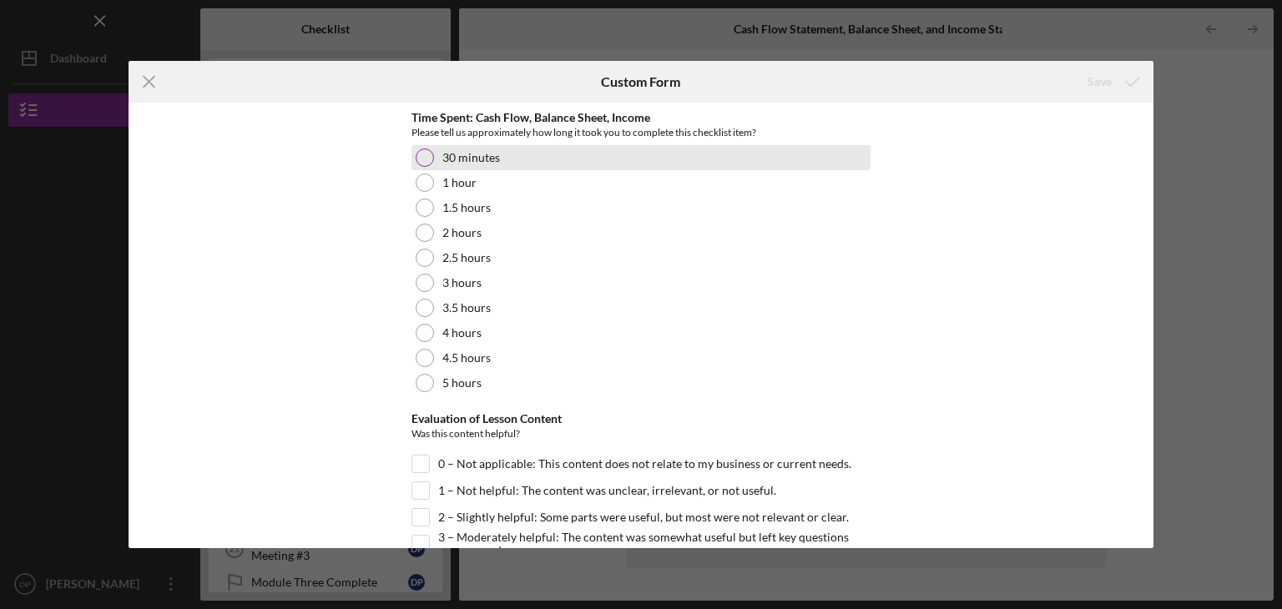
click at [416, 153] on div at bounding box center [425, 158] width 18 height 18
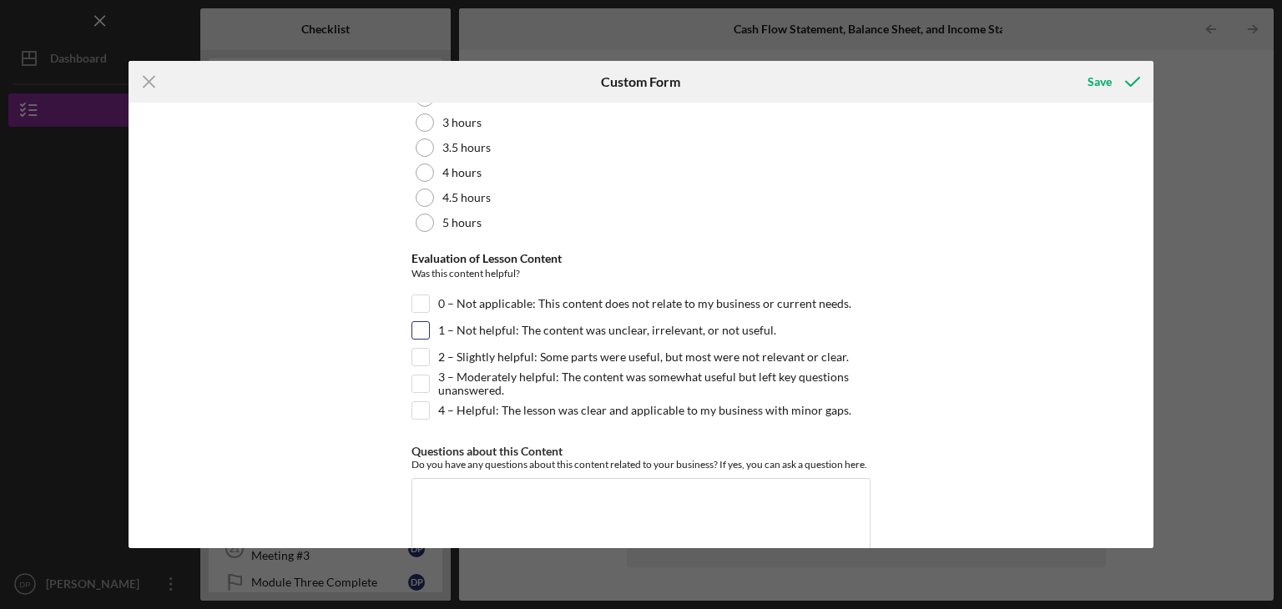
scroll to position [167, 0]
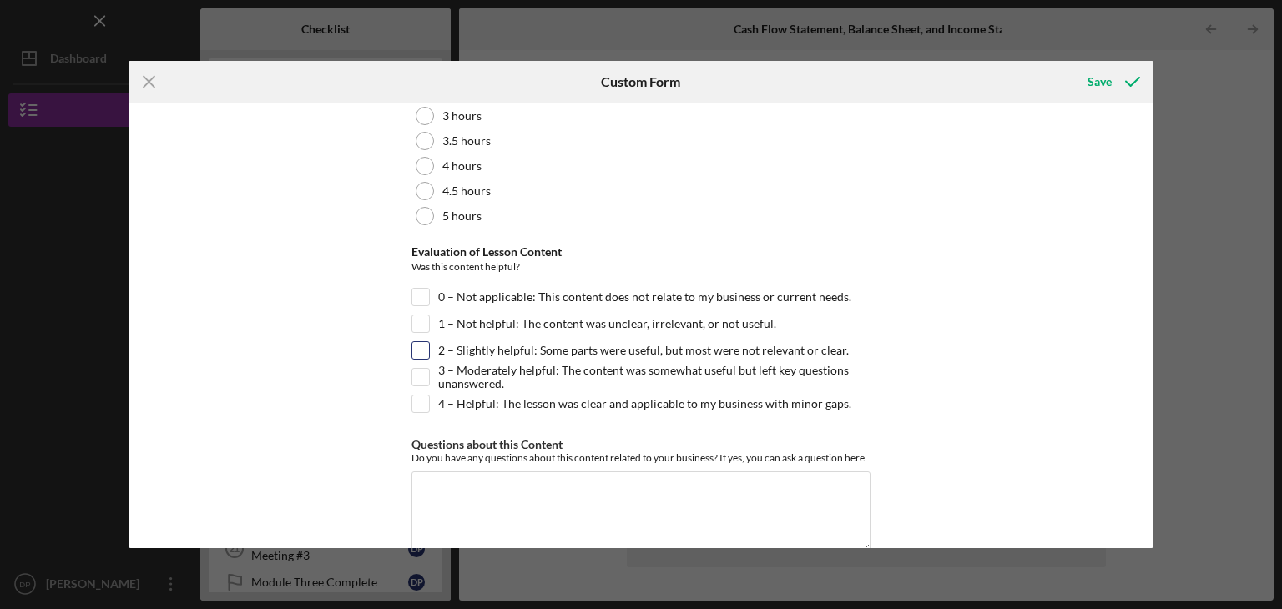
click at [421, 346] on input "2 – Slightly helpful: Some parts were useful, but most were not relevant or cle…" at bounding box center [420, 350] width 17 height 17
checkbox input "true"
click at [1104, 83] on div "Save" at bounding box center [1100, 81] width 24 height 33
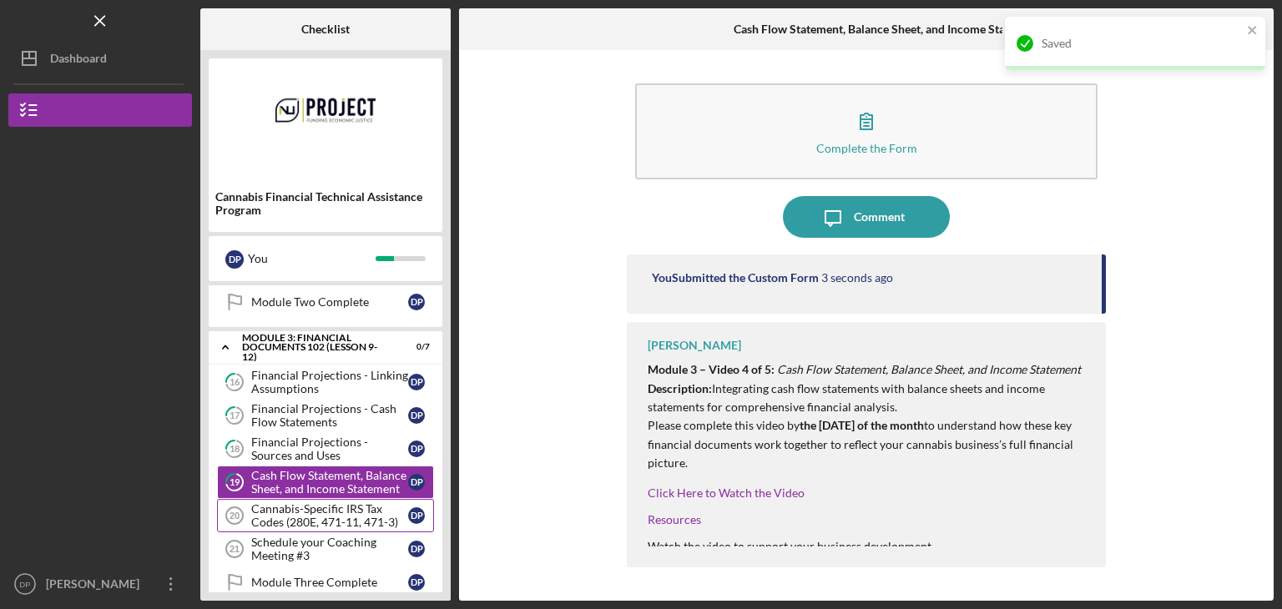
click at [328, 513] on div "Cannabis-Specific IRS Tax Codes (280E, 471-11, 471-3)" at bounding box center [329, 516] width 157 height 27
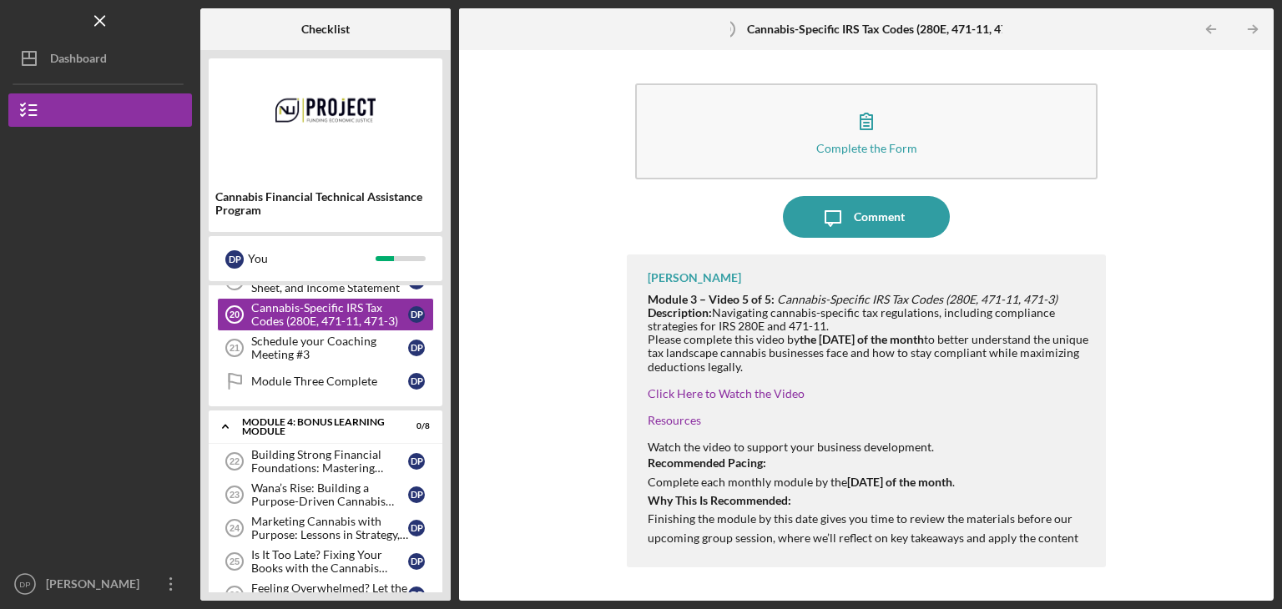
scroll to position [718, 0]
